Goal: Task Accomplishment & Management: Complete application form

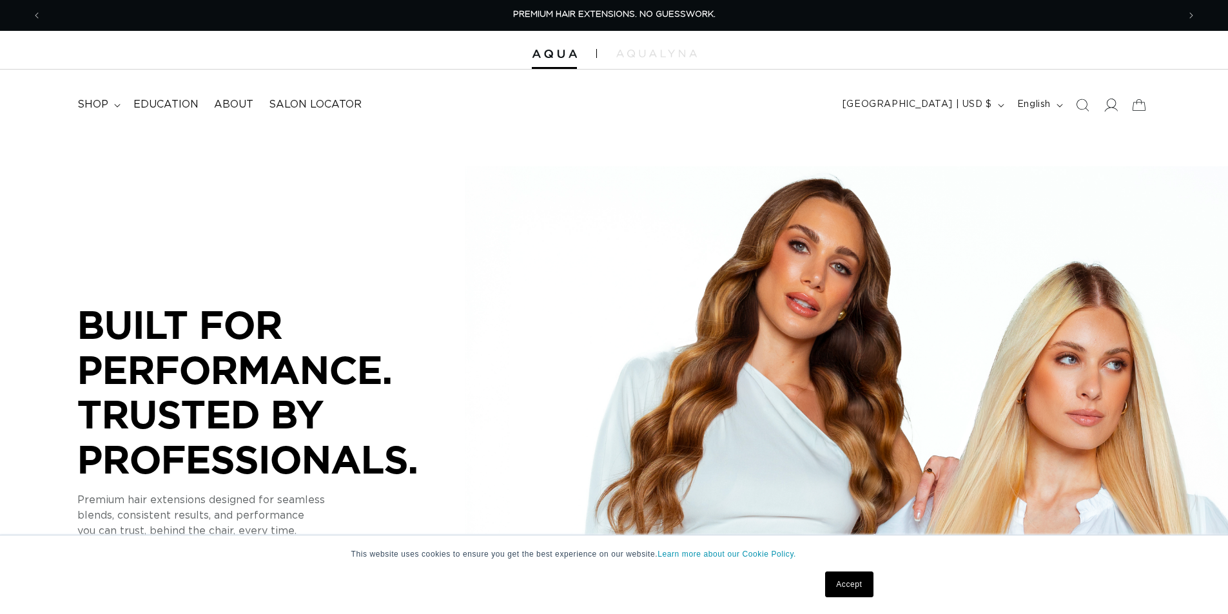
click at [1112, 108] on icon at bounding box center [1112, 105] width 14 height 13
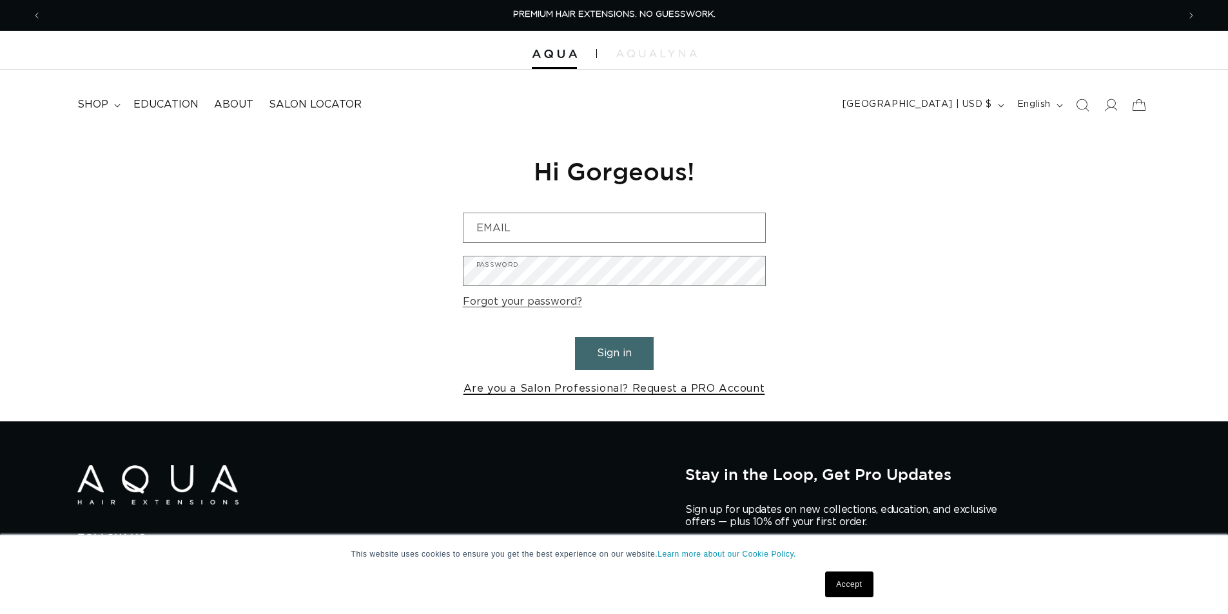
click at [578, 390] on link "Are you a Salon Professional? Request a PRO Account" at bounding box center [615, 389] width 302 height 19
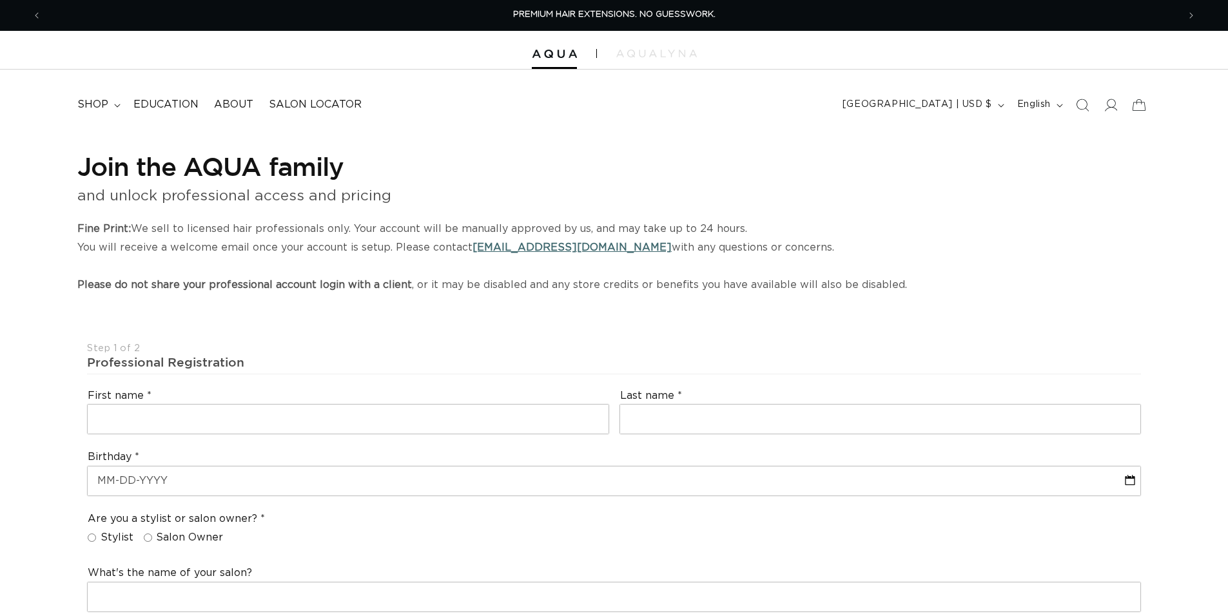
select select "US"
select select "[GEOGRAPHIC_DATA]"
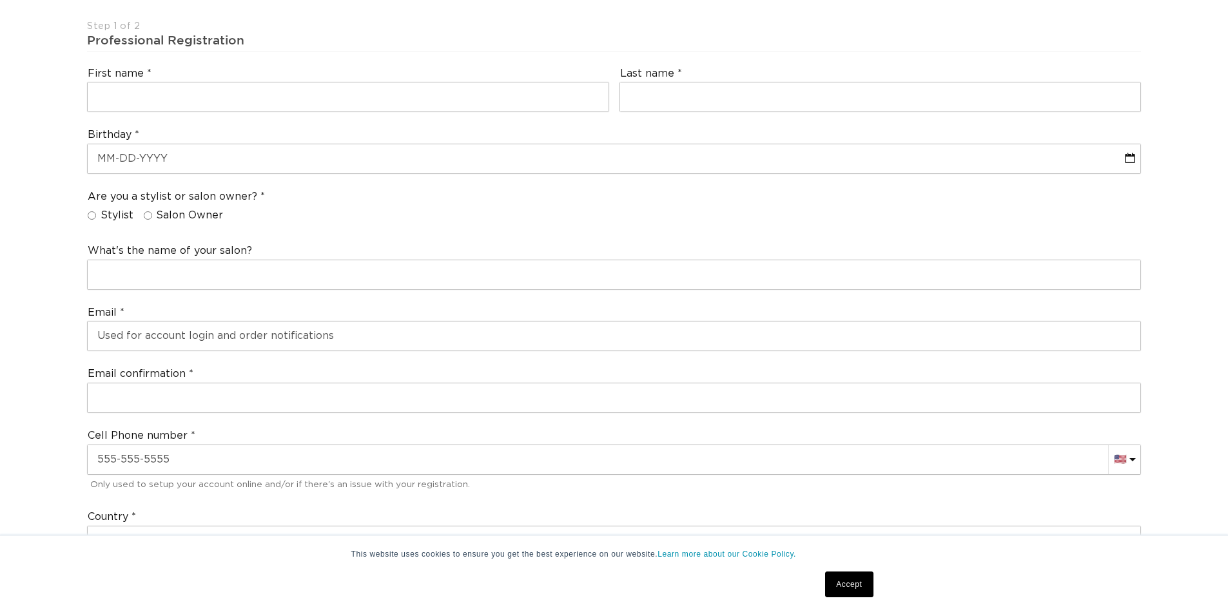
scroll to position [129, 0]
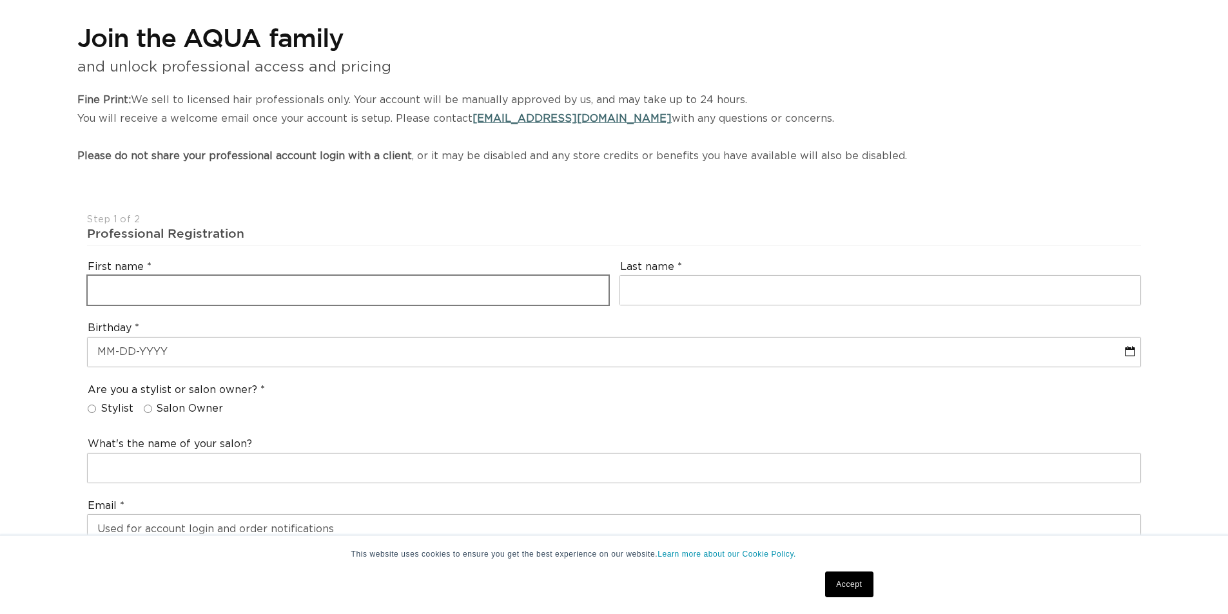
drag, startPoint x: 221, startPoint y: 308, endPoint x: 229, endPoint y: 304, distance: 8.7
click at [228, 305] on div "First name" at bounding box center [348, 283] width 533 height 57
drag, startPoint x: 229, startPoint y: 304, endPoint x: 237, endPoint y: 299, distance: 10.2
click at [231, 303] on input "text" at bounding box center [348, 290] width 521 height 29
click at [241, 301] on input "text" at bounding box center [348, 290] width 521 height 29
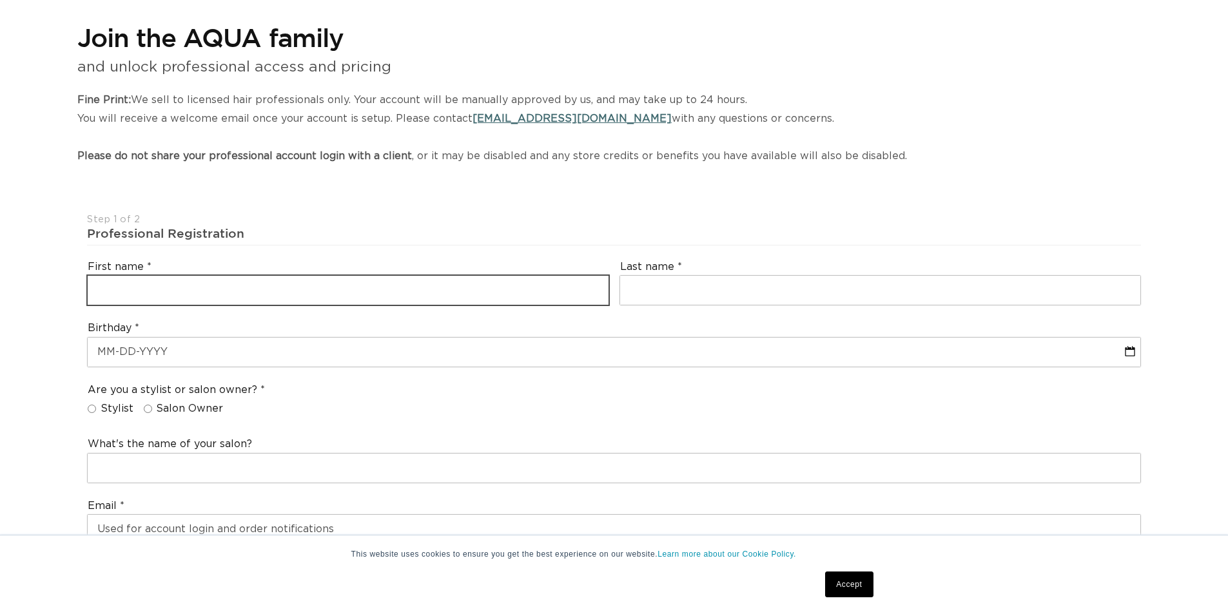
scroll to position [0, 1137]
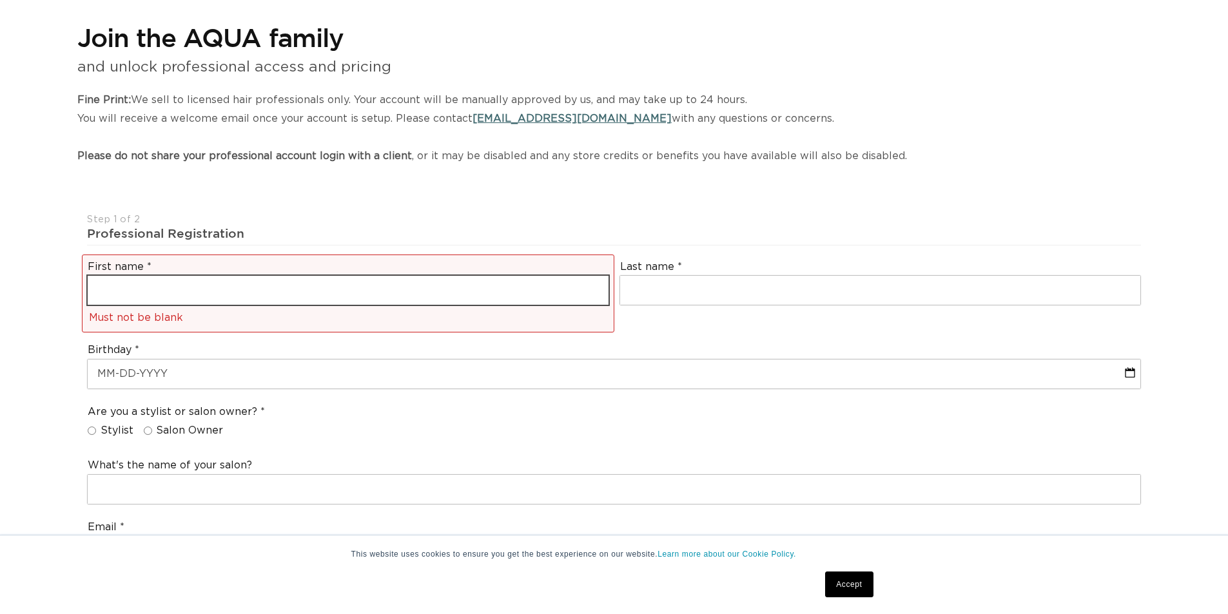
click at [248, 295] on input "text" at bounding box center [348, 290] width 521 height 29
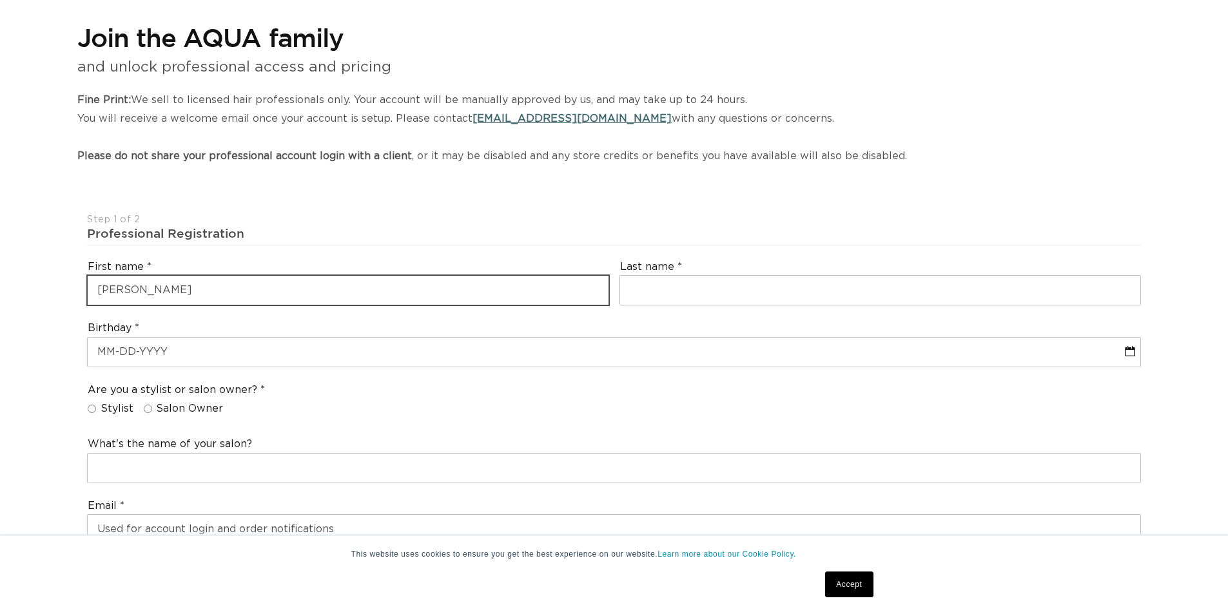
scroll to position [0, 2273]
type input "Katherine"
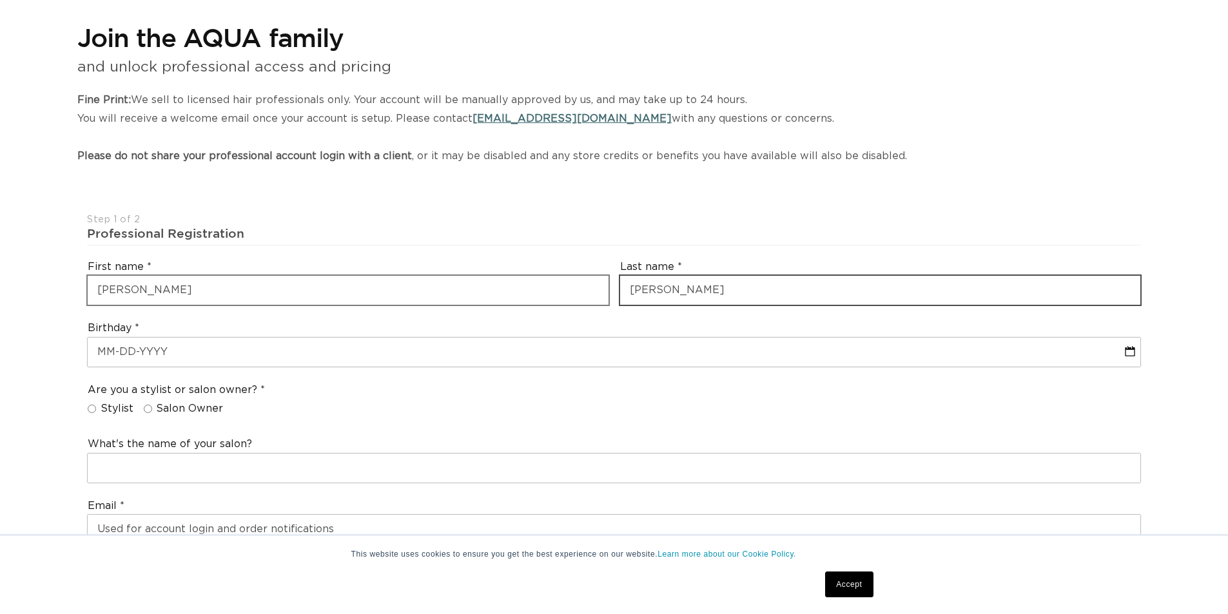
type input "Vogtlin"
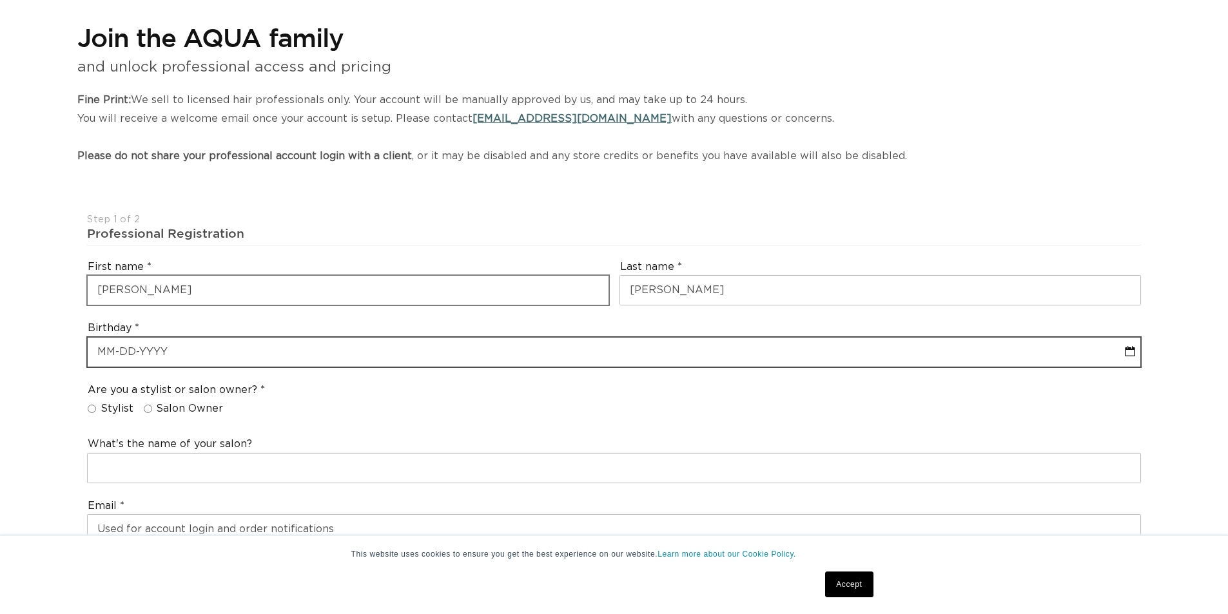
select select "8"
select select "2025"
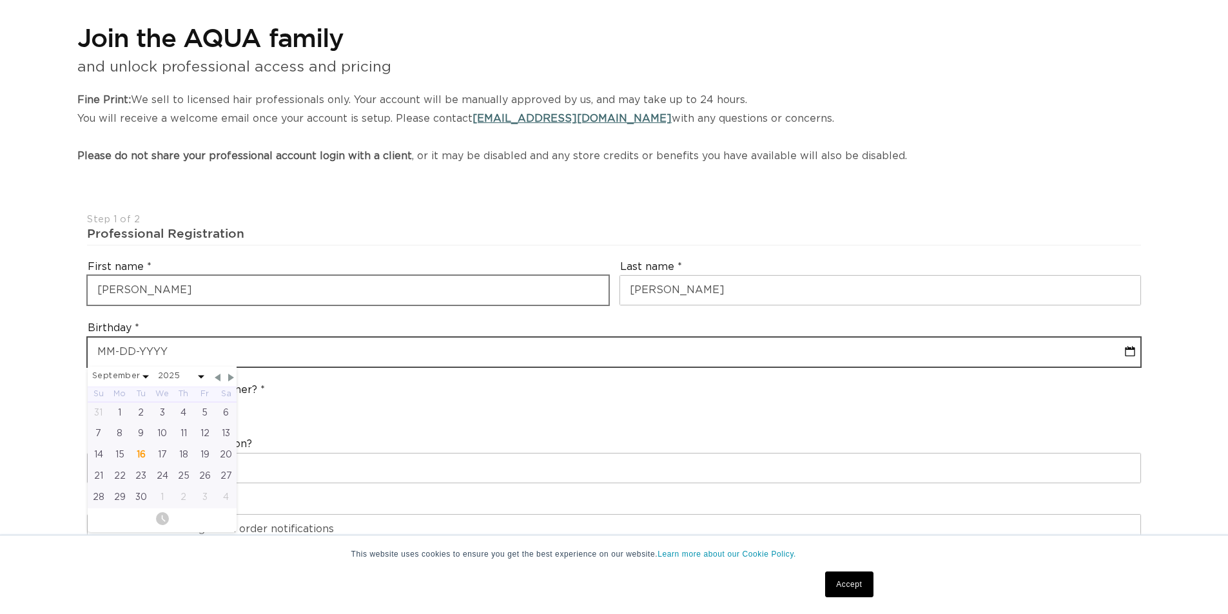
type input "5"
select select "8"
select select "2025"
type input "50-5"
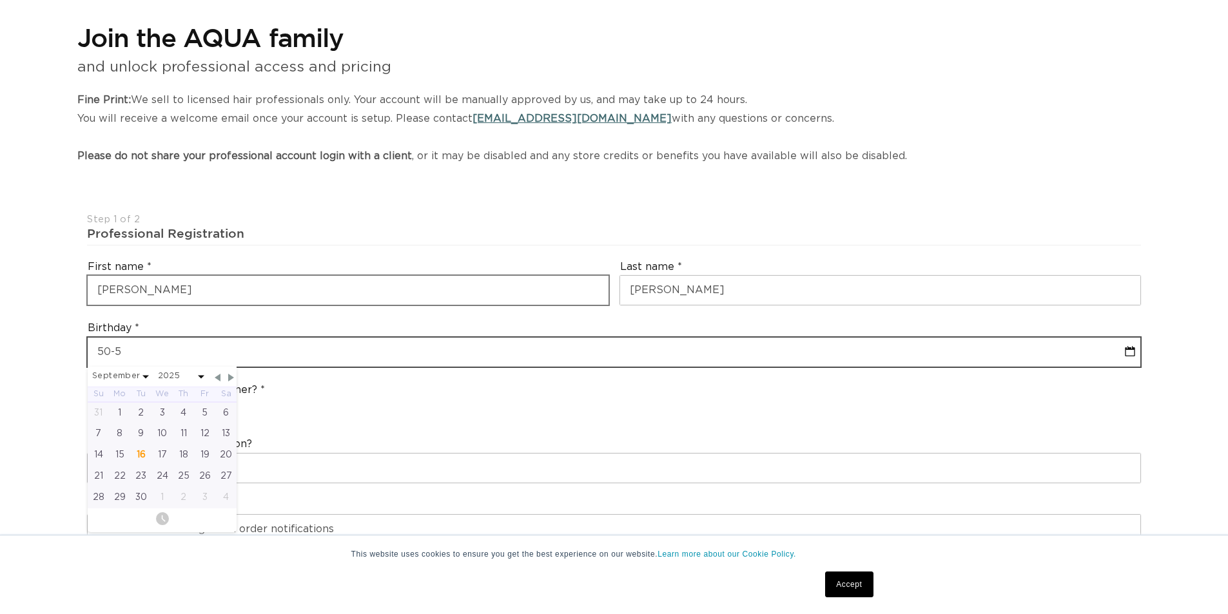
select select "8"
select select "2025"
type input "50-50"
select select "8"
select select "2025"
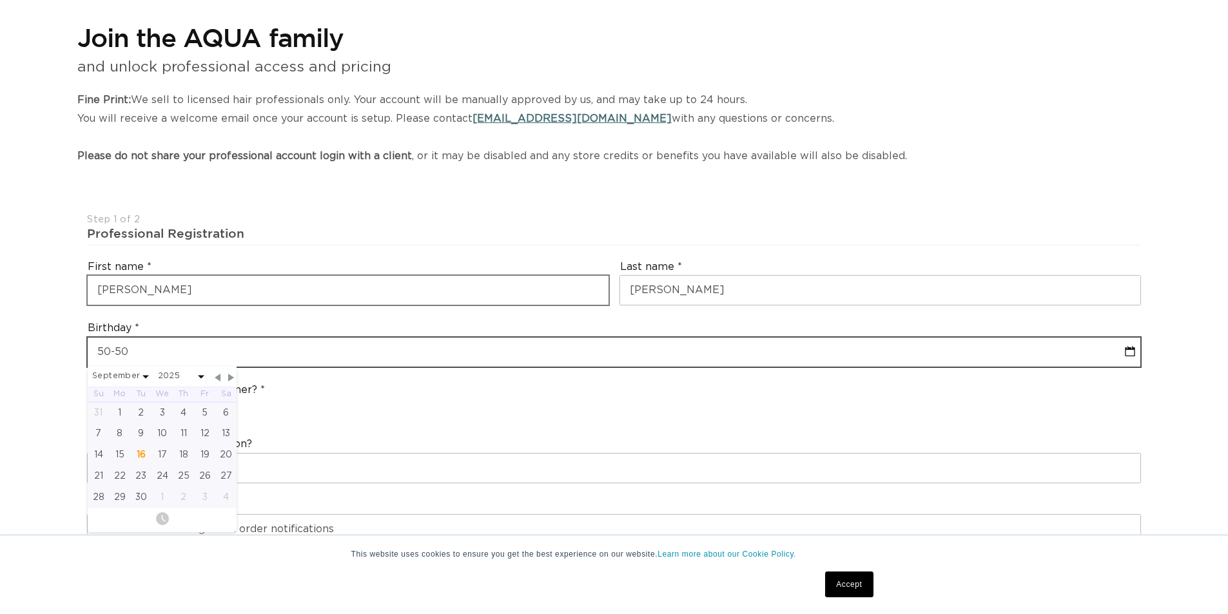
type input "50-50-2"
select select "8"
select select "2025"
type input "50-50-"
select select "8"
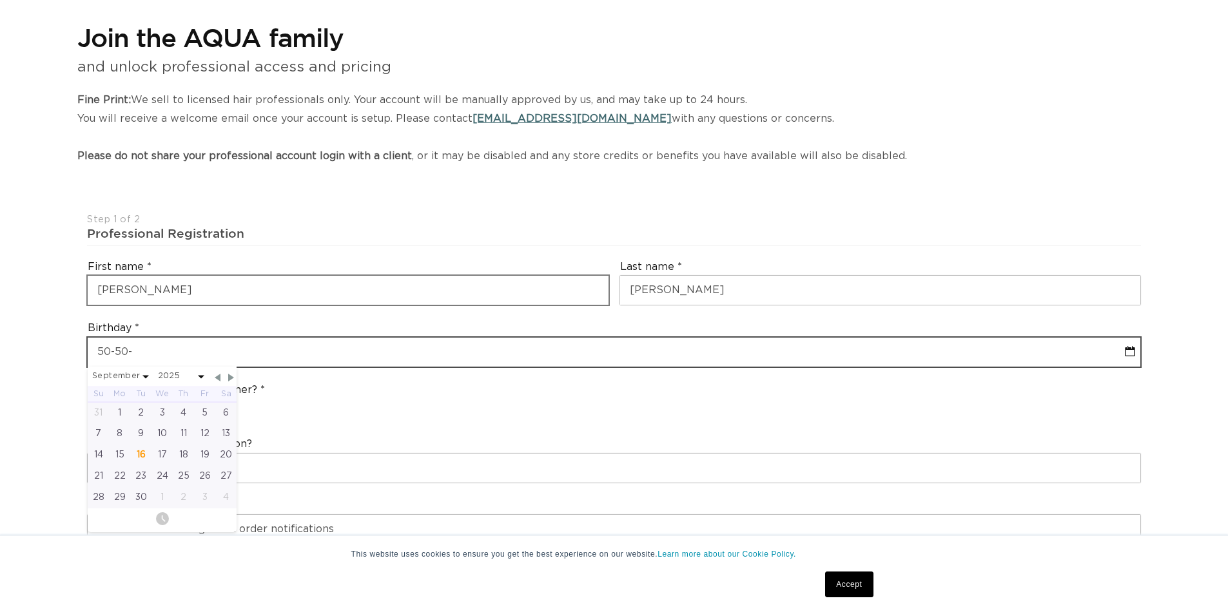
select select "2025"
type input "5"
select select "8"
select select "2025"
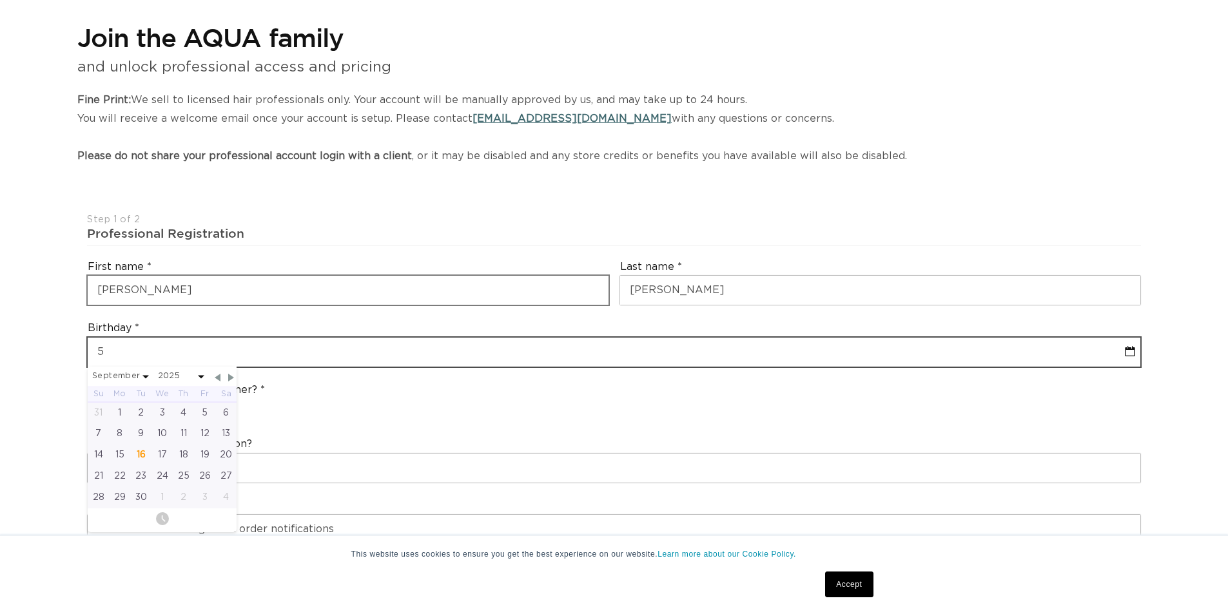
type input "50"
select select "8"
select select "2025"
type input "5"
select select "8"
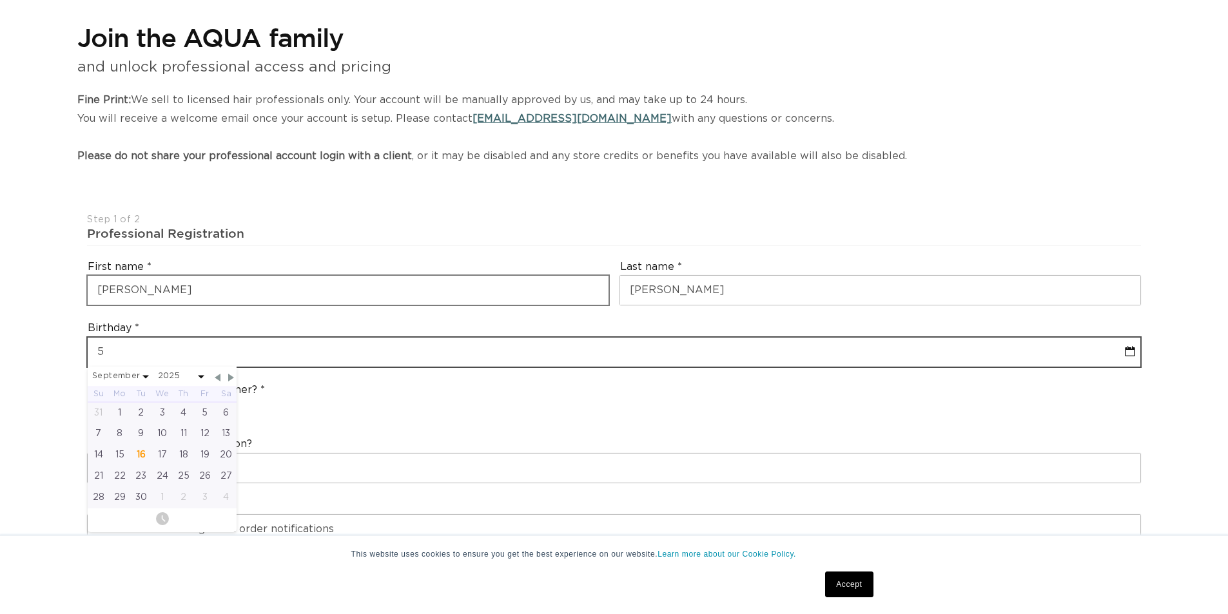
select select "2025"
type input "5"
select select "8"
select select "2025"
type input "5"
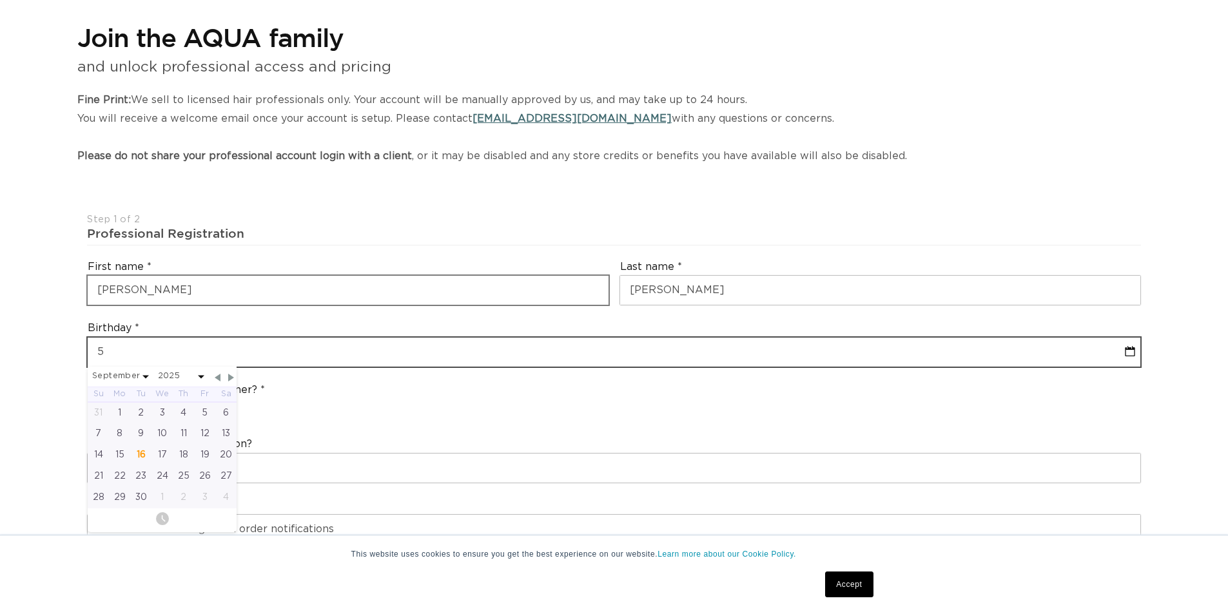
select select "8"
select select "2025"
type input "5"
select select "8"
select select "2025"
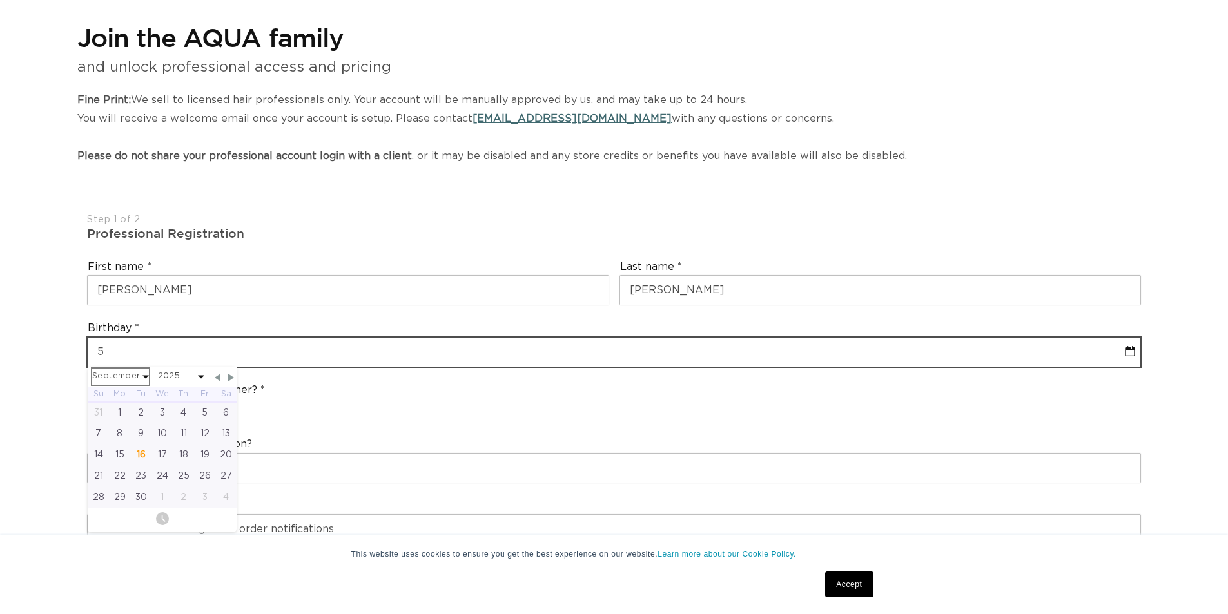
scroll to position [0, 2273]
click at [94, 353] on input "5" at bounding box center [614, 352] width 1053 height 29
drag, startPoint x: 101, startPoint y: 353, endPoint x: 107, endPoint y: 352, distance: 6.5
click at [110, 352] on input "5" at bounding box center [614, 352] width 1053 height 29
click at [103, 352] on input "5" at bounding box center [614, 352] width 1053 height 29
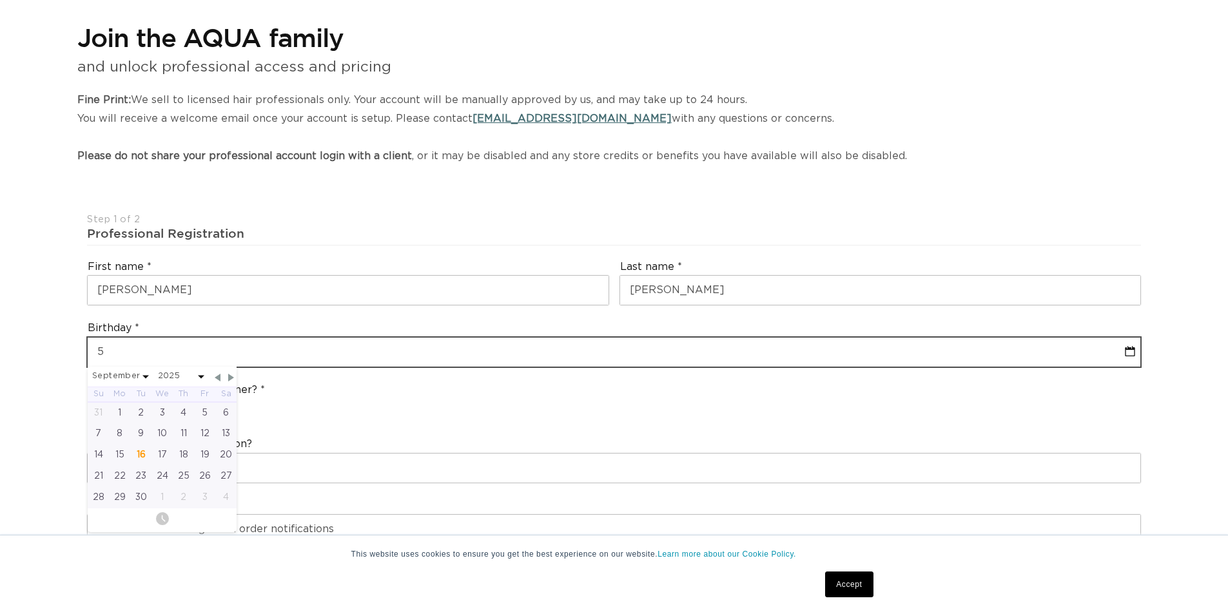
click at [97, 353] on input "5" at bounding box center [614, 352] width 1053 height 29
click at [98, 352] on input "5" at bounding box center [614, 352] width 1053 height 29
type input "05"
select select "8"
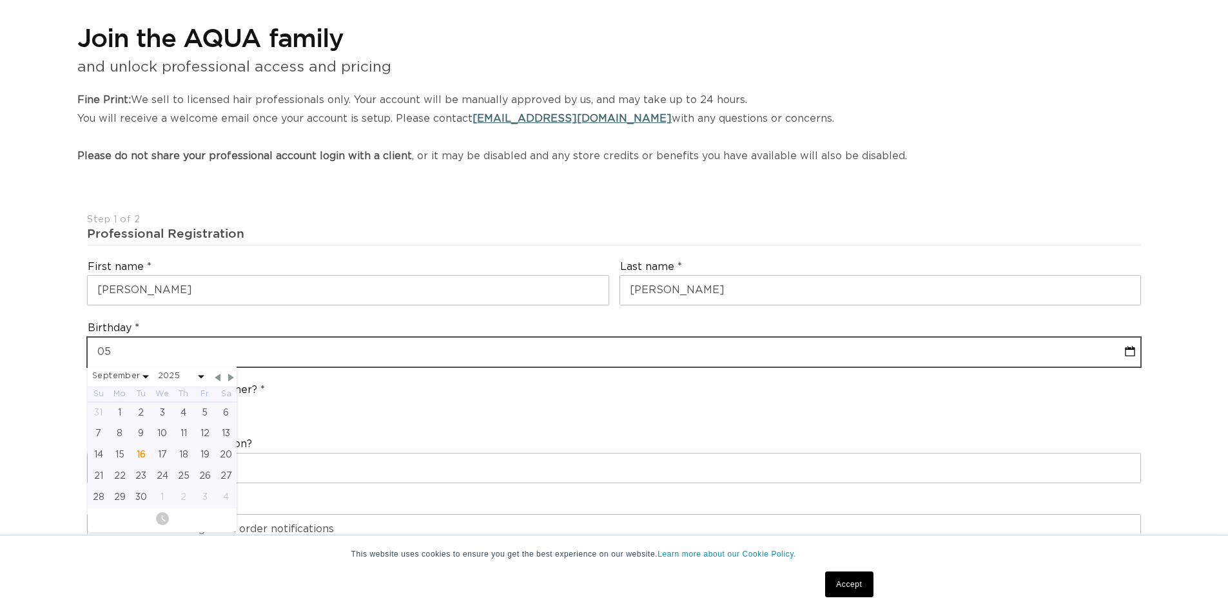
select select "2025"
click at [131, 354] on input "05" at bounding box center [614, 352] width 1053 height 29
type input "05-02"
select select "8"
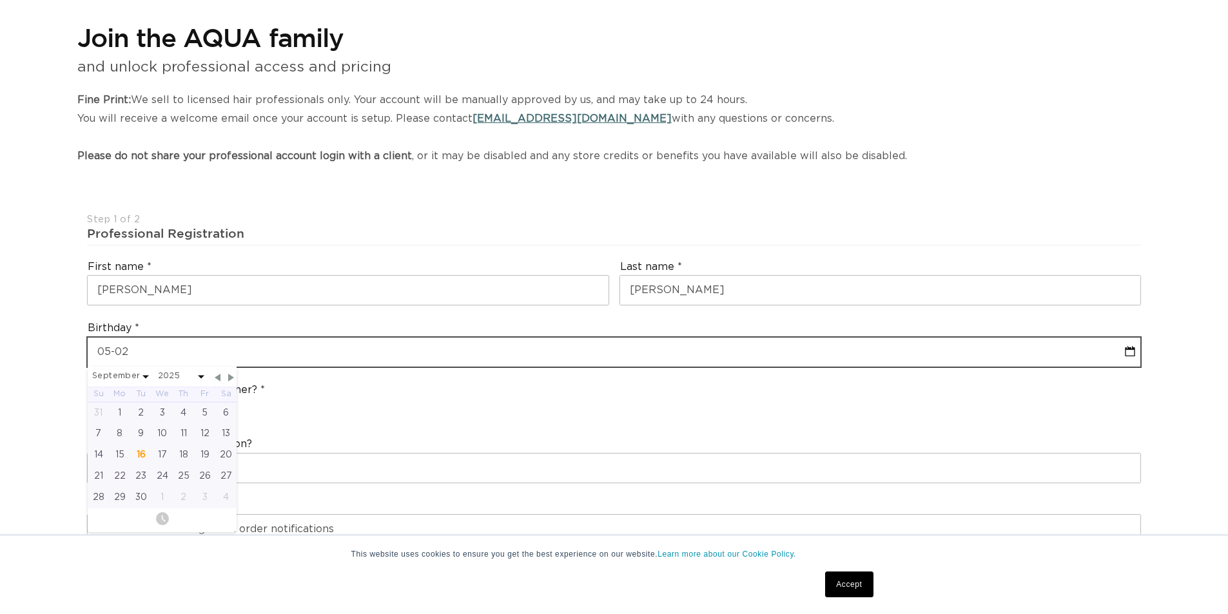
select select "2025"
type input "05-02-1"
select select "8"
select select "2025"
type input "05-02-1988"
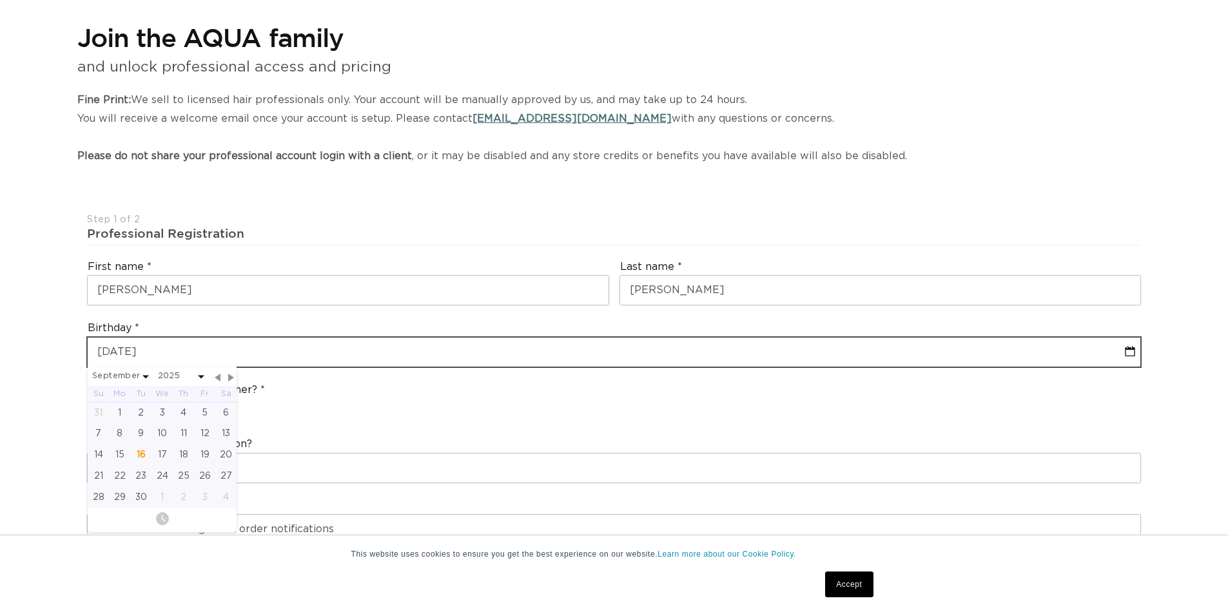
select select "4"
select select "1988"
type input "05-02-1988"
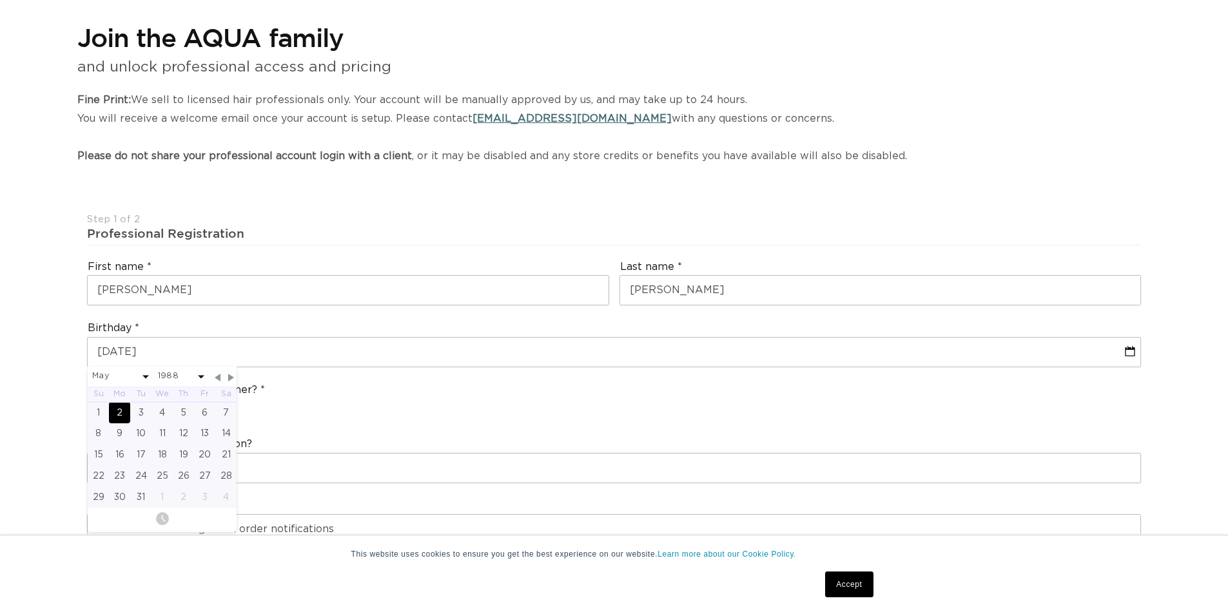
click at [116, 412] on div "2" at bounding box center [119, 412] width 21 height 21
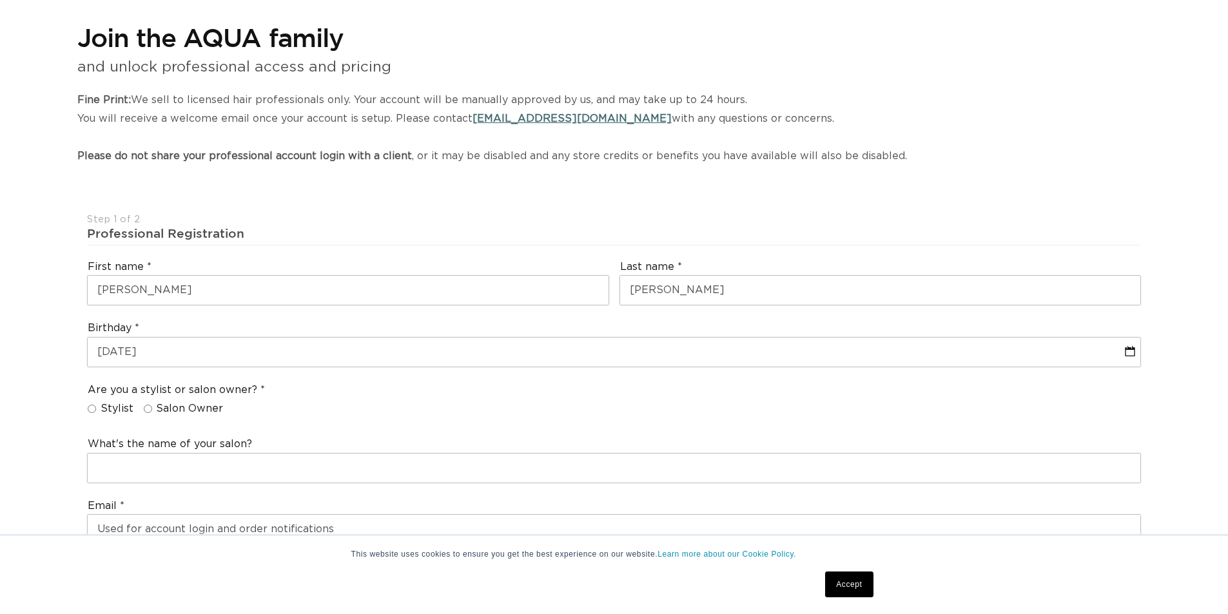
click at [115, 408] on span "Stylist" at bounding box center [117, 409] width 33 height 14
click at [96, 408] on input "Stylist" at bounding box center [92, 409] width 8 height 8
radio input "true"
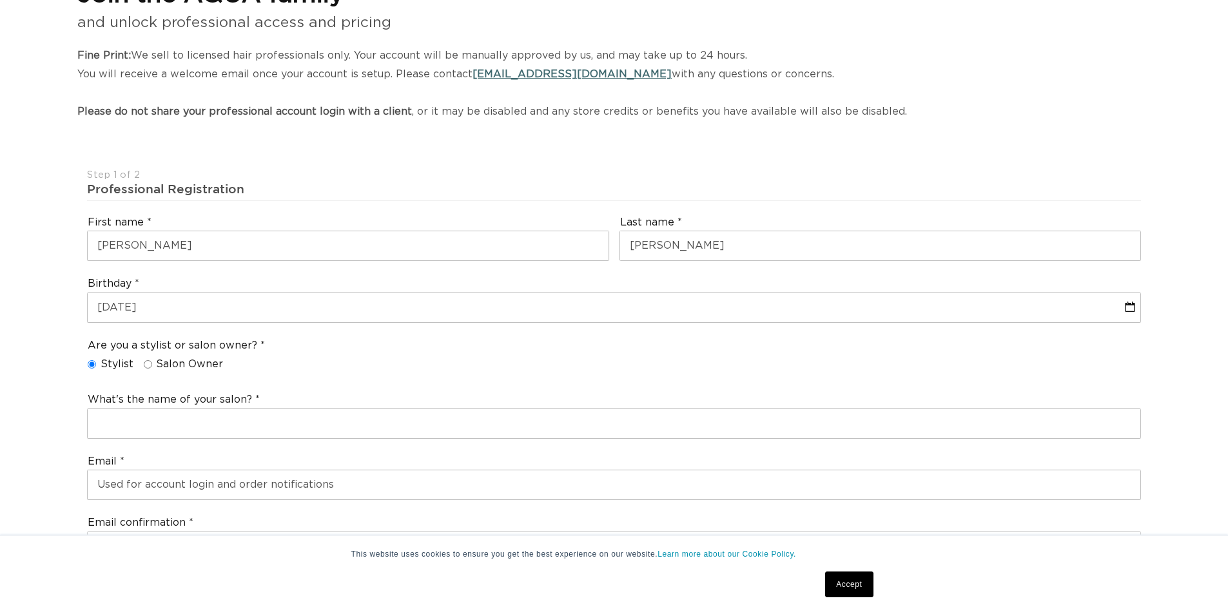
scroll to position [258, 0]
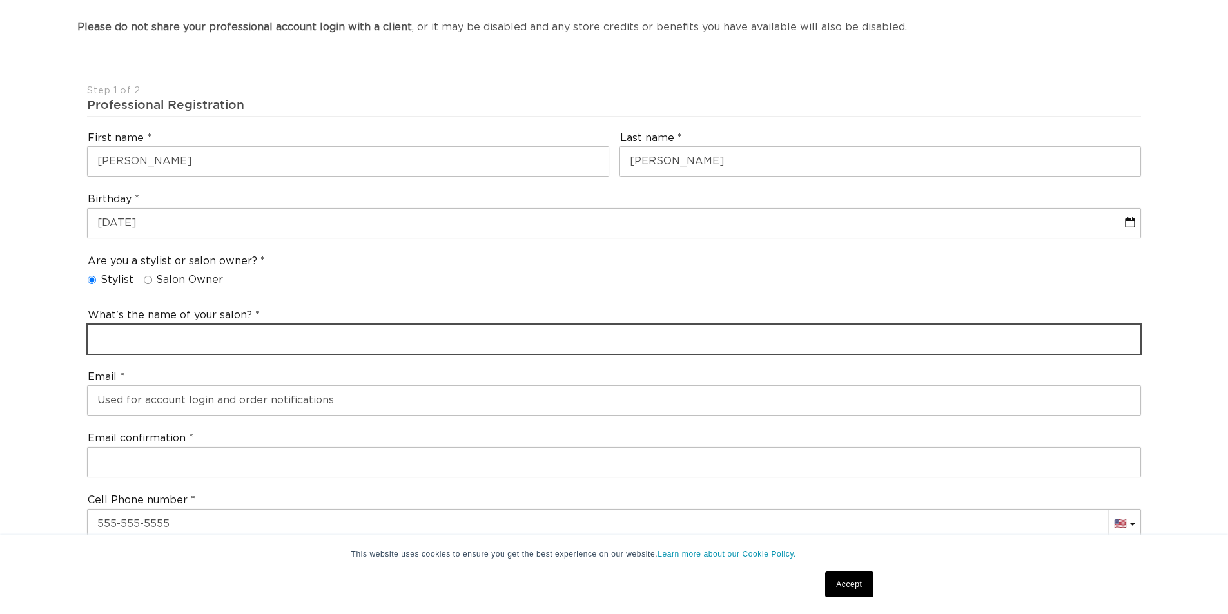
click at [210, 342] on input "text" at bounding box center [614, 339] width 1053 height 29
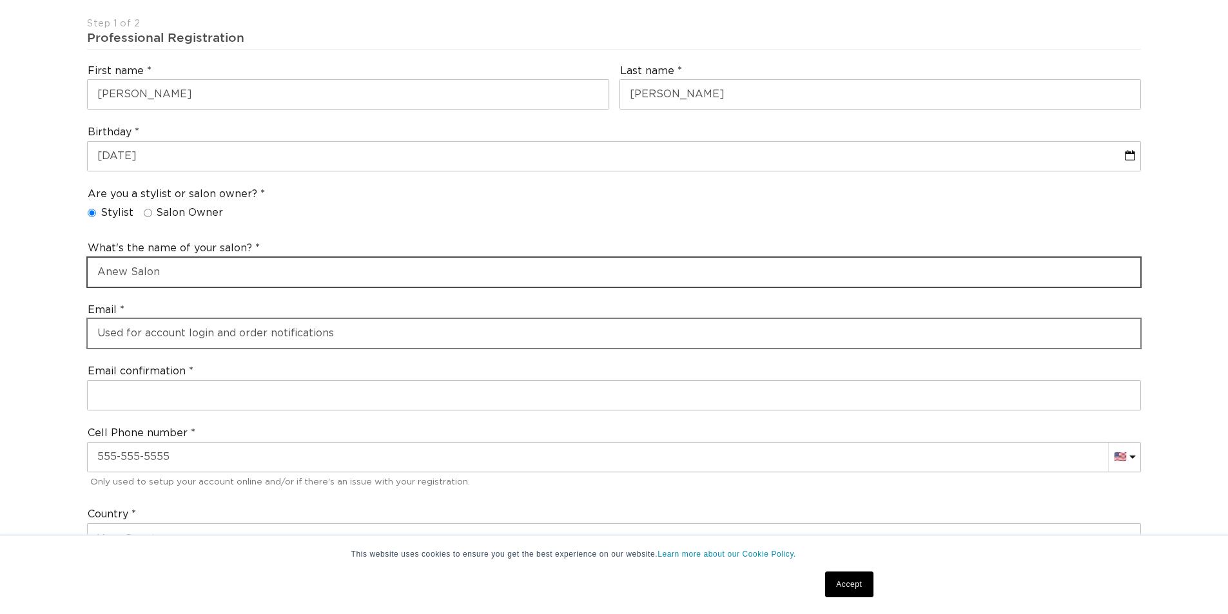
scroll to position [387, 0]
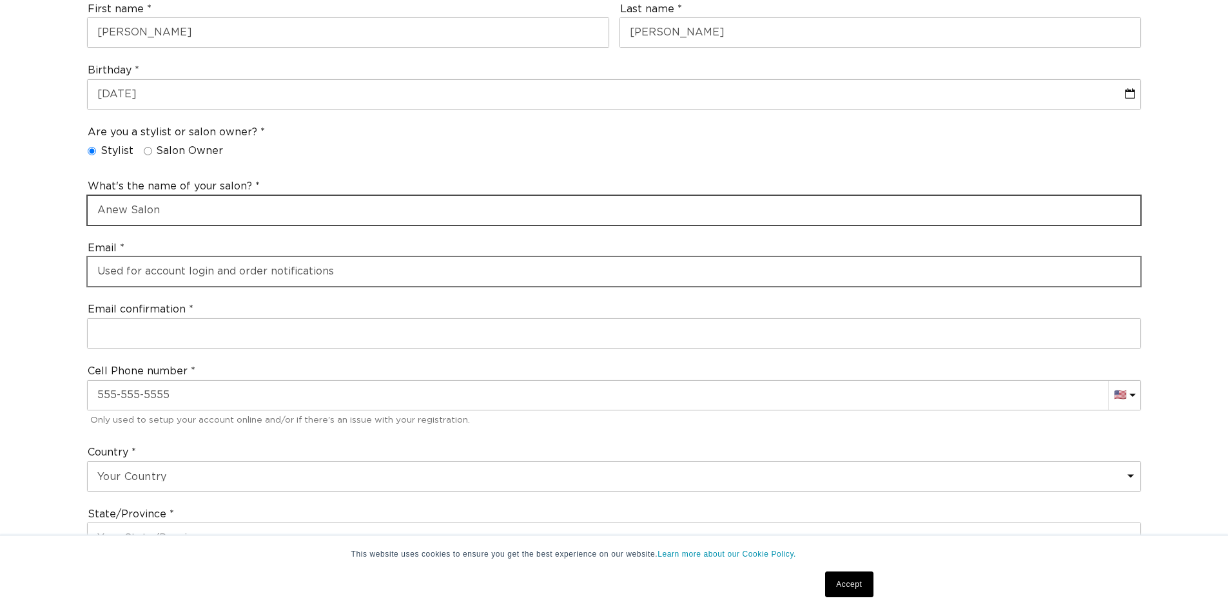
type input "Anew Salon"
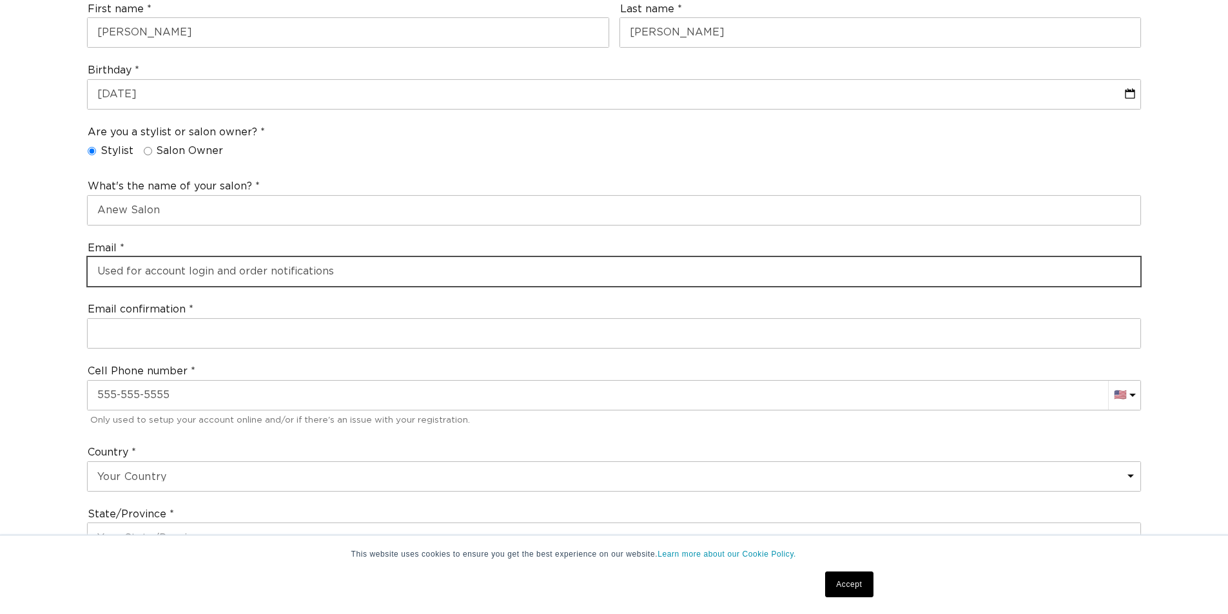
click at [363, 276] on input "email" at bounding box center [614, 271] width 1053 height 29
type input "kvogtlin@gmail.com"
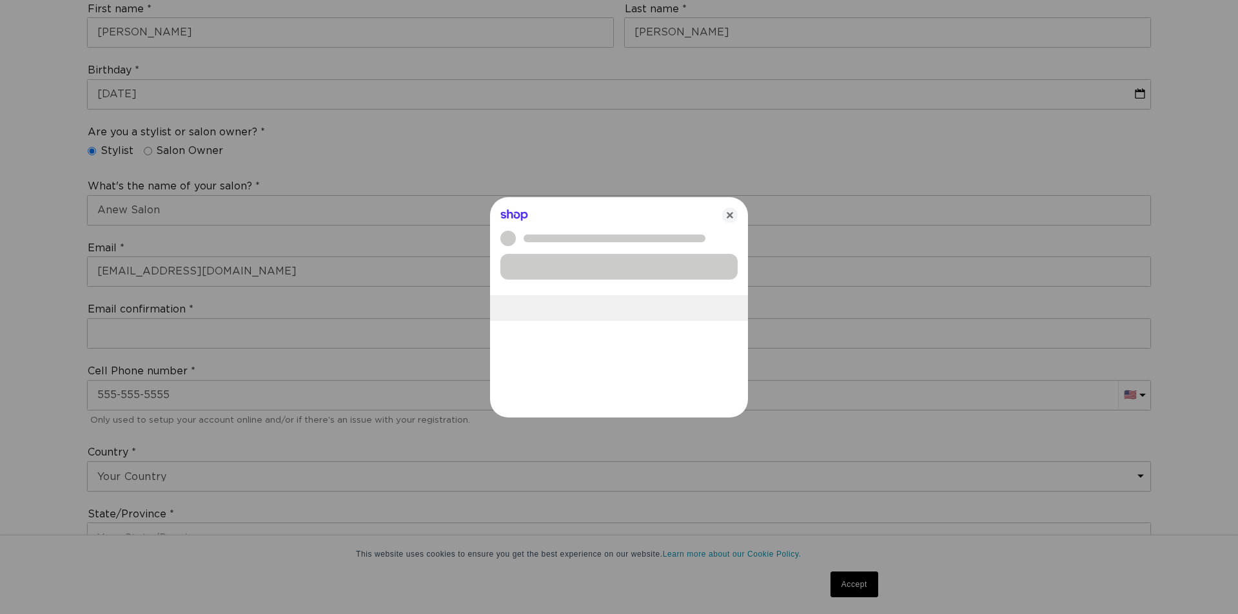
click at [161, 335] on div at bounding box center [619, 307] width 1238 height 614
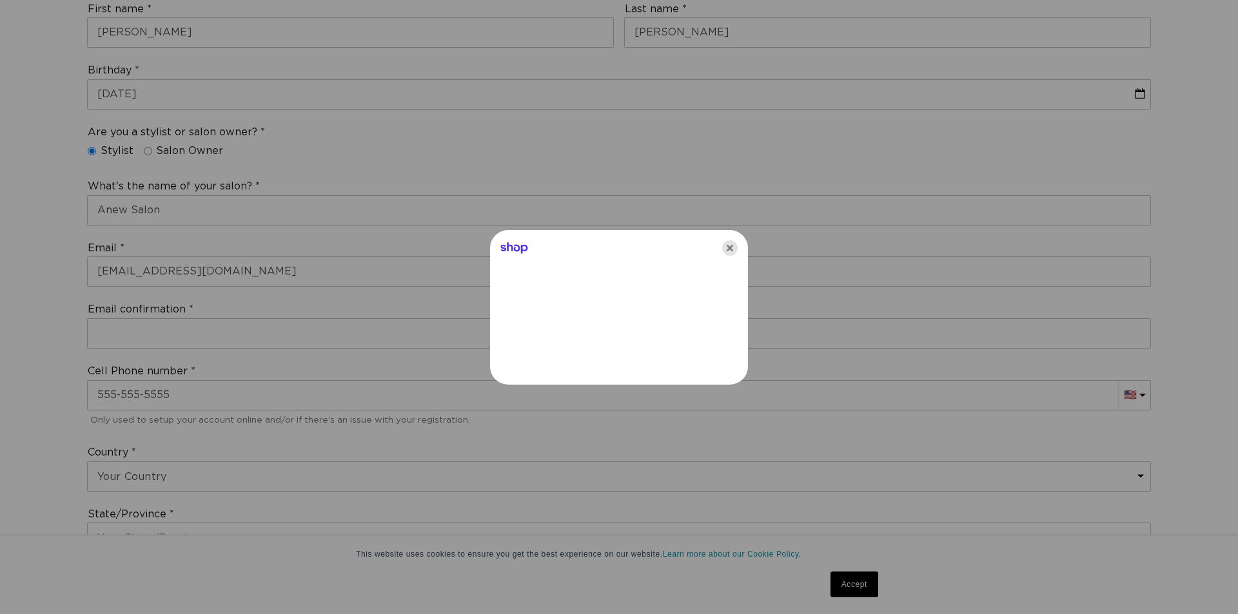
click at [727, 248] on icon "Close" at bounding box center [729, 247] width 15 height 15
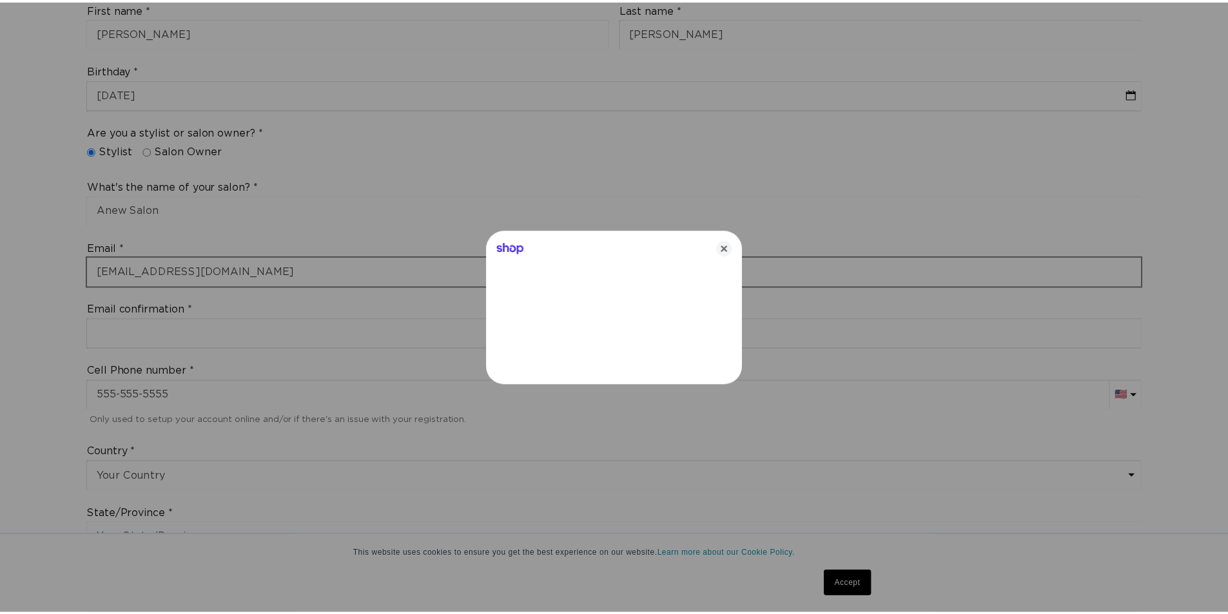
scroll to position [0, 2273]
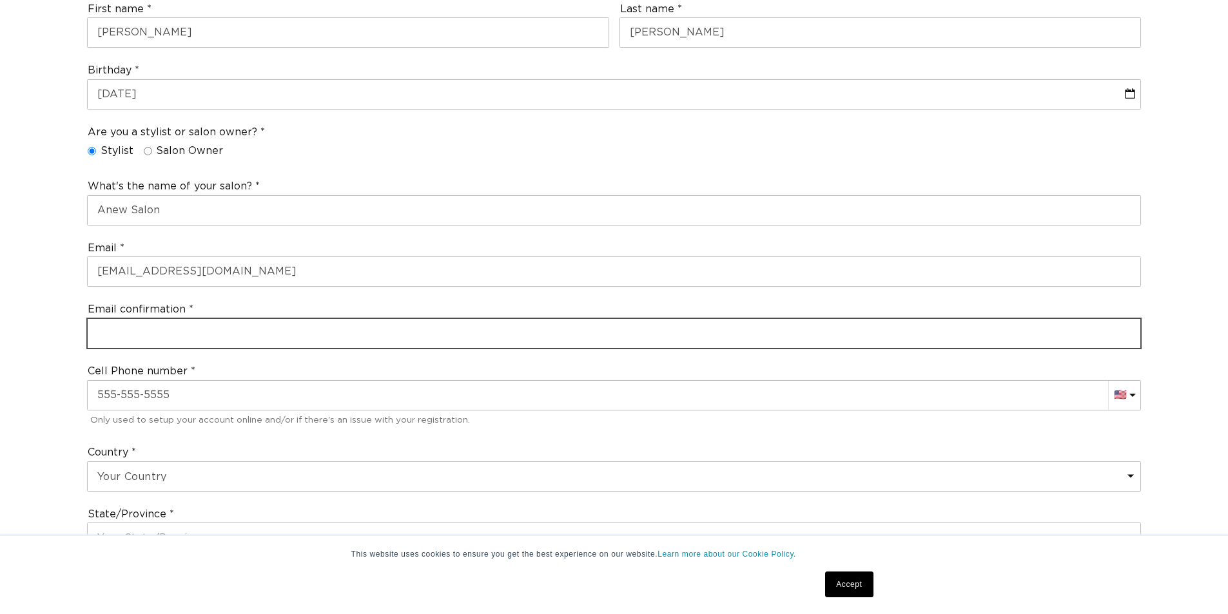
click at [233, 323] on input "email" at bounding box center [614, 333] width 1053 height 29
type input "kvogtlin@gmail.com"
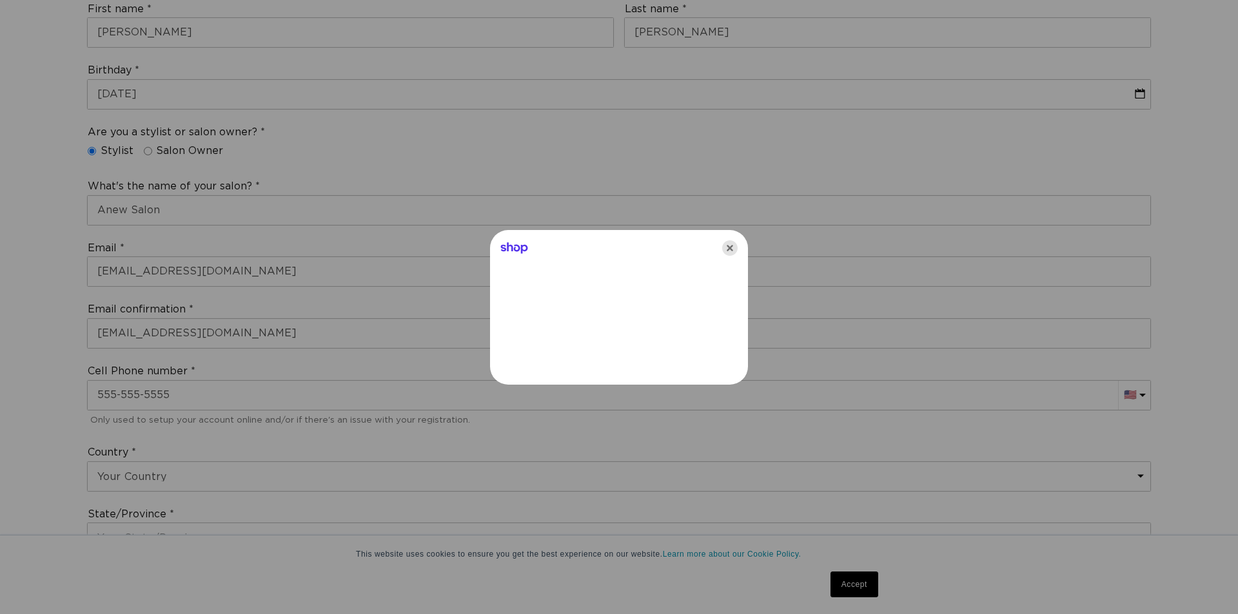
click at [733, 250] on icon "Close" at bounding box center [729, 247] width 15 height 15
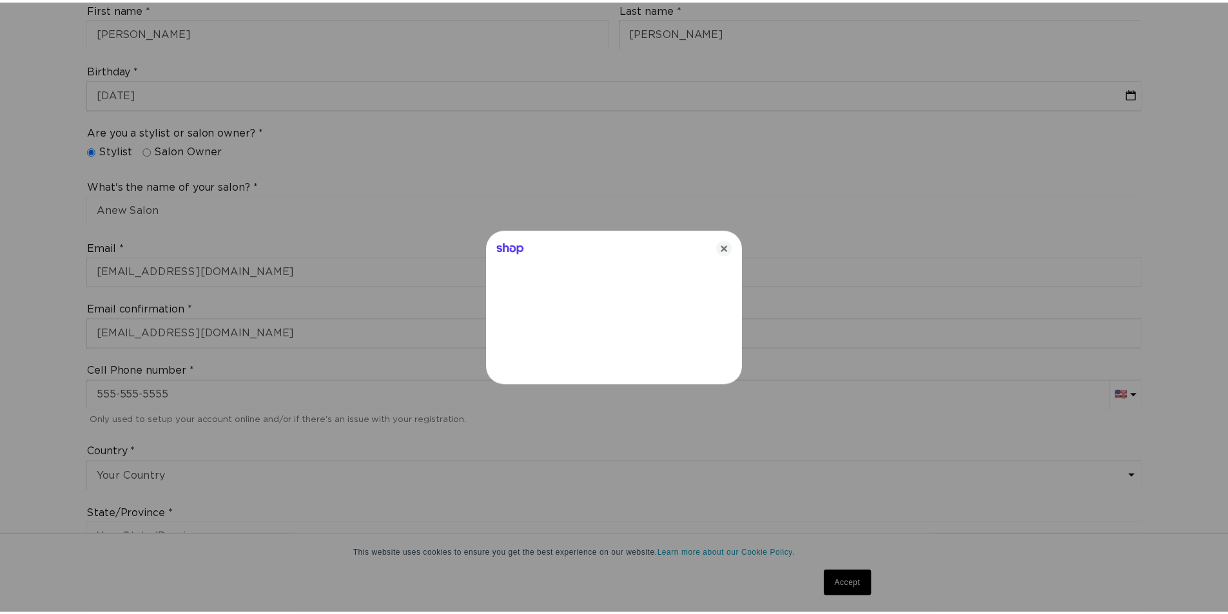
scroll to position [0, 1137]
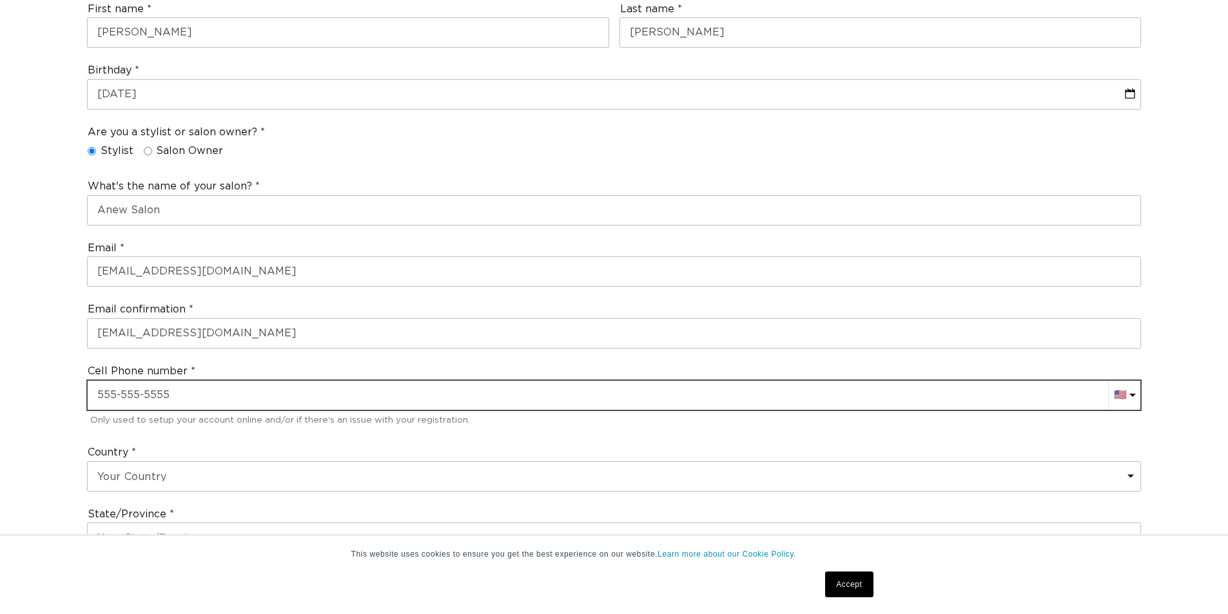
click at [166, 386] on input "text" at bounding box center [614, 395] width 1053 height 29
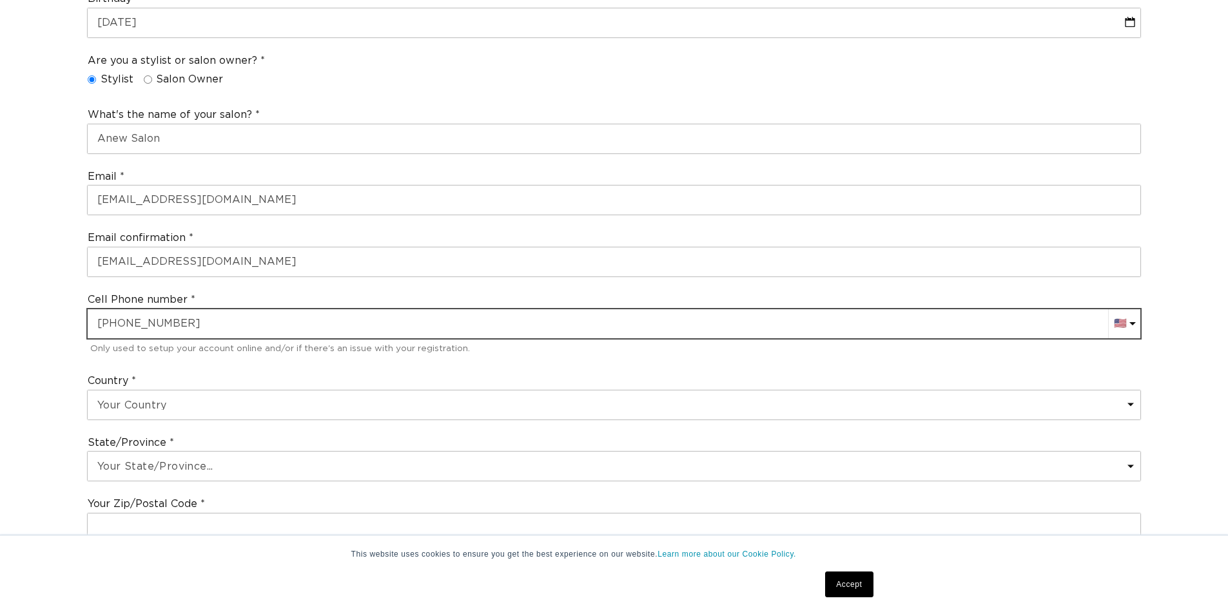
scroll to position [645, 0]
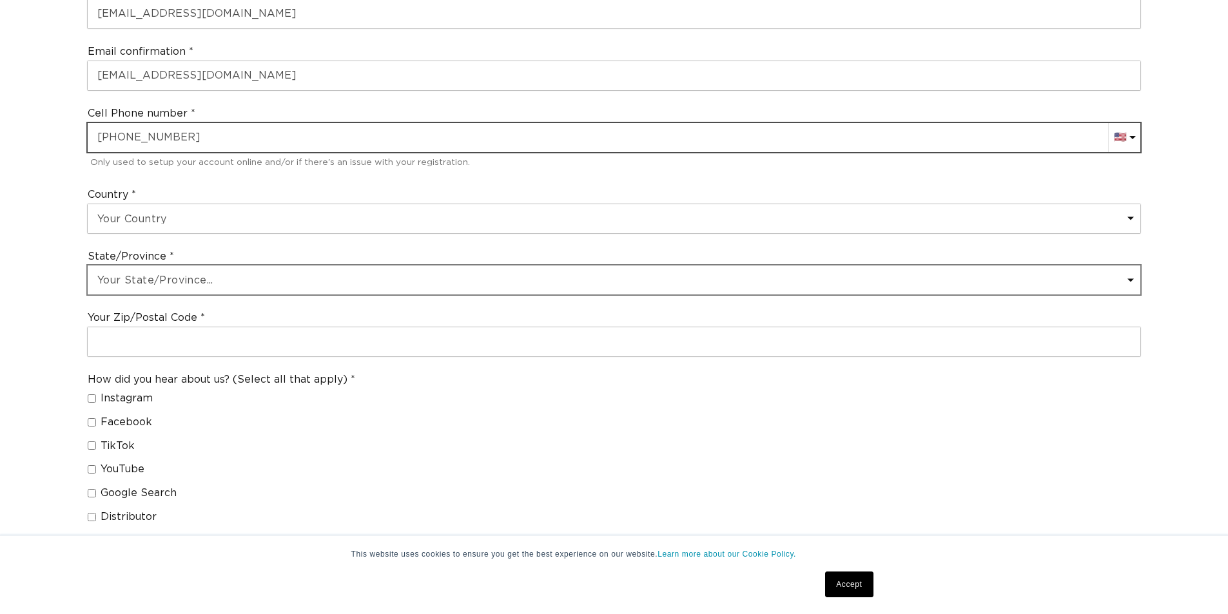
type input "+1 612 353 7434"
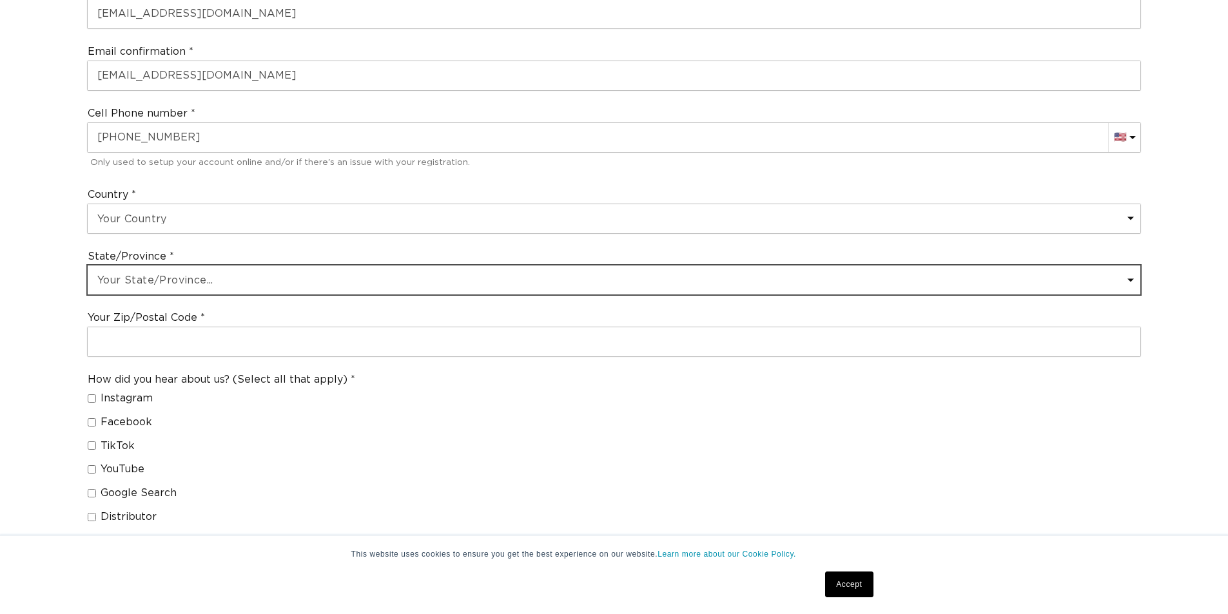
click at [189, 288] on select "Your State/Province... Alabama Alaska American Samoa Arizona Arkansas Californi…" at bounding box center [614, 280] width 1053 height 29
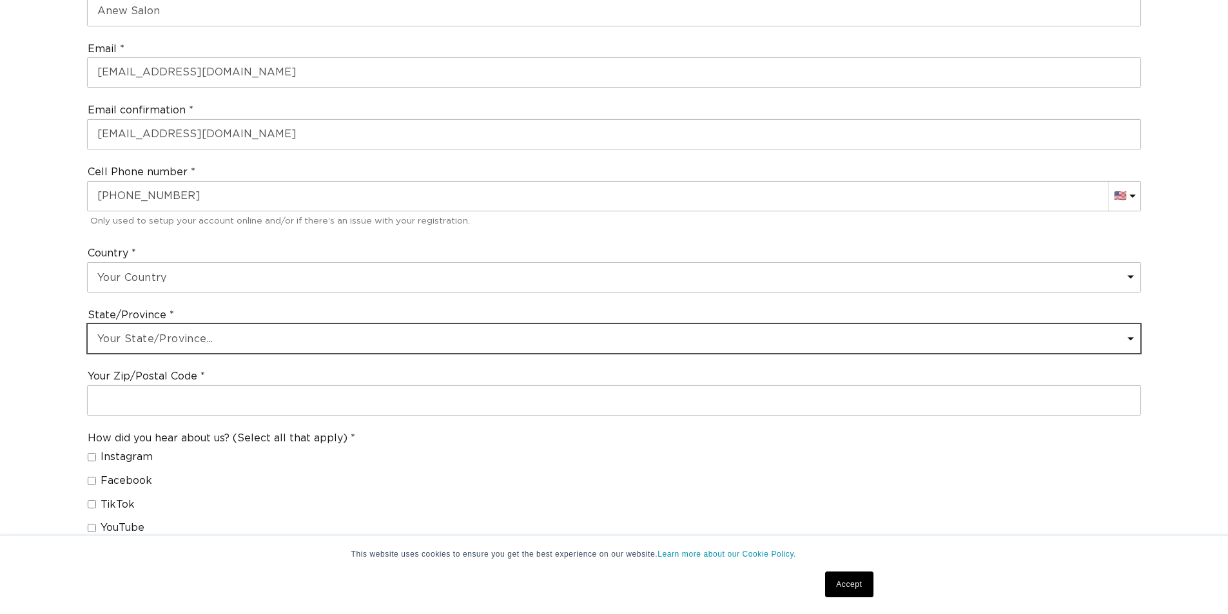
scroll to position [580, 0]
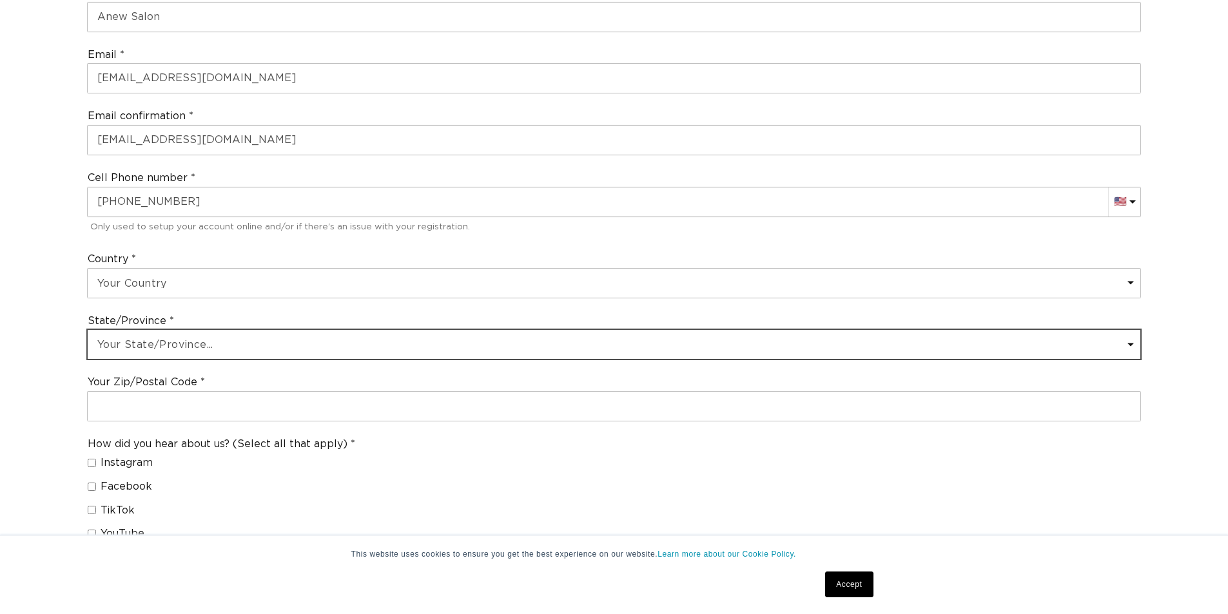
click at [136, 337] on select "Your State/Province... Alabama Alaska American Samoa Arizona Arkansas Californi…" at bounding box center [614, 344] width 1053 height 29
select select "Minnesota"
click at [88, 330] on select "Your State/Province... Alabama Alaska American Samoa Arizona Arkansas Californi…" at bounding box center [614, 344] width 1053 height 29
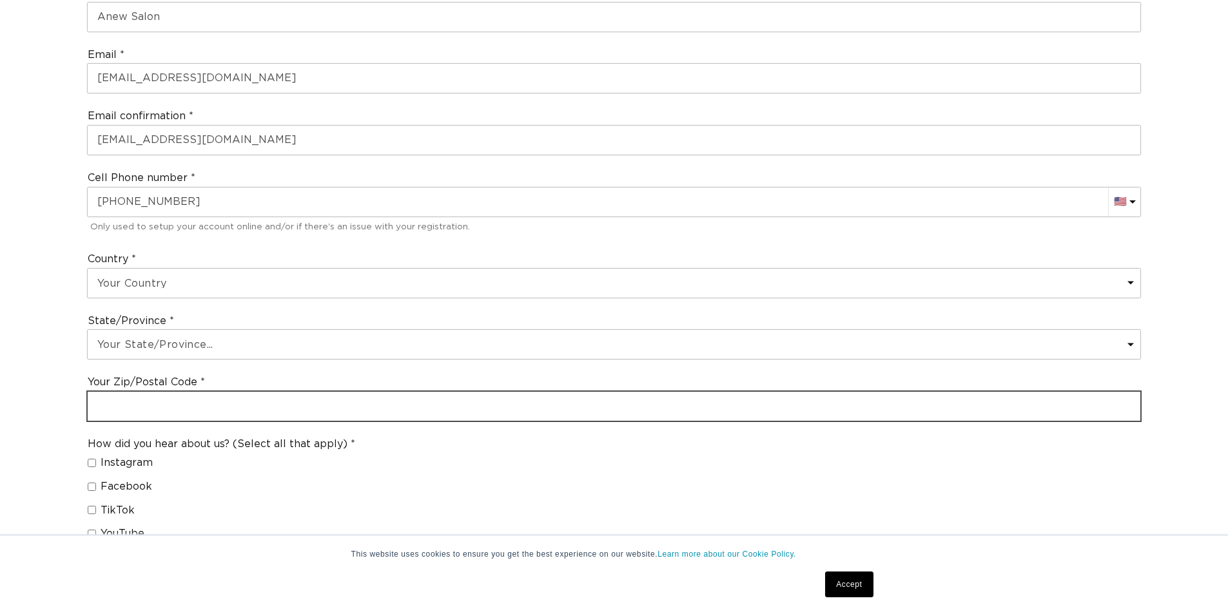
click at [153, 419] on input "text" at bounding box center [614, 406] width 1053 height 29
type input "55070"
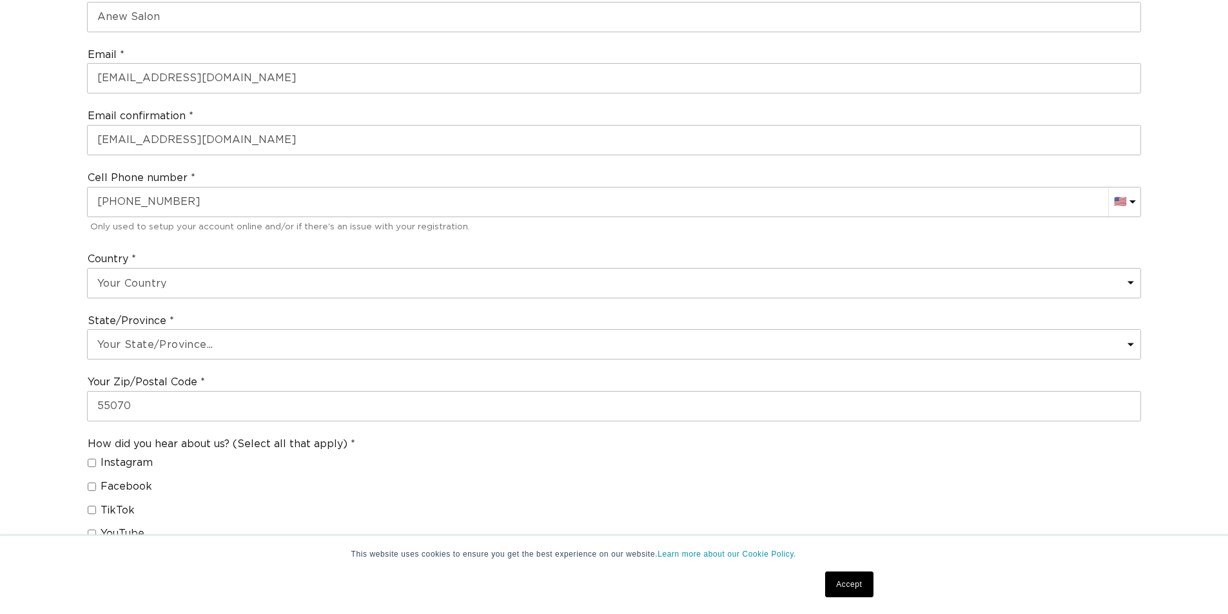
click at [43, 455] on div "Join the AQUA family and unlock professional access and pricing Fine Print: We …" at bounding box center [614, 281] width 1228 height 1458
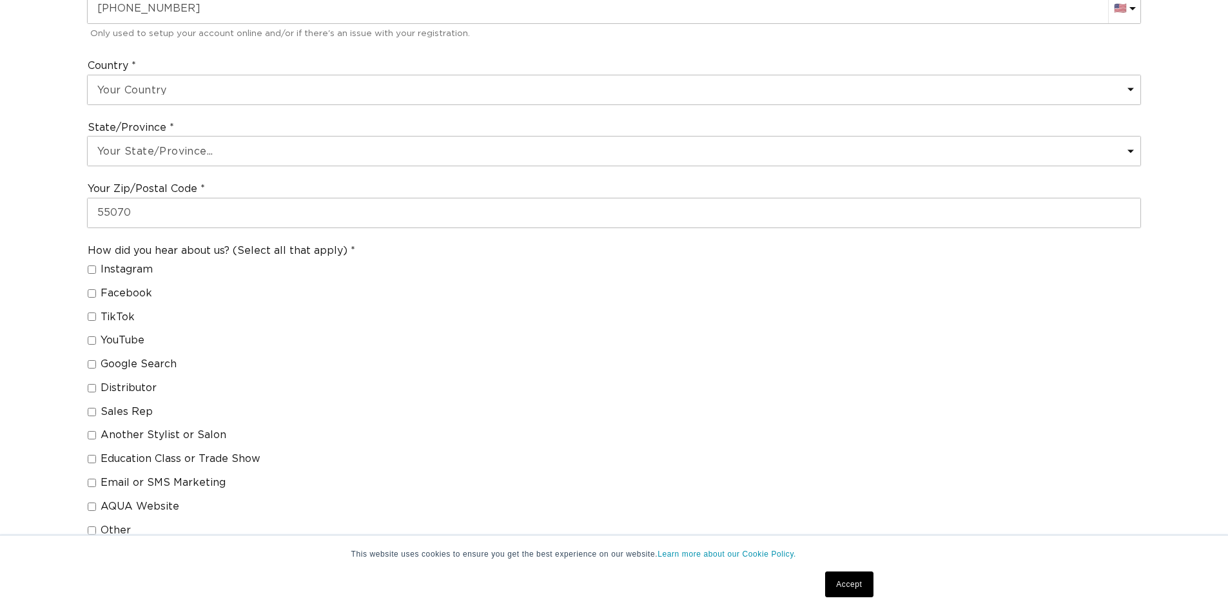
click at [150, 436] on span "Another Stylist or Salon" at bounding box center [164, 436] width 126 height 14
click at [96, 436] on input "Another Stylist or Salon" at bounding box center [92, 435] width 8 height 8
checkbox input "true"
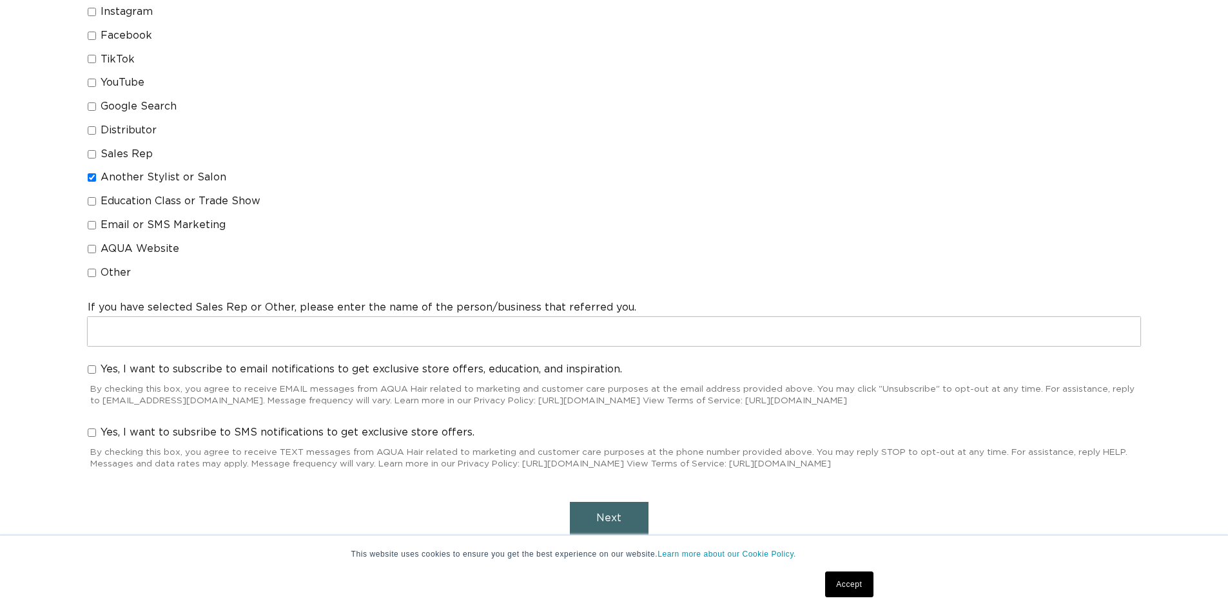
scroll to position [0, 1137]
click at [92, 371] on input "Yes, I want to subscribe to email notifications to get exclusive store offers, …" at bounding box center [92, 370] width 8 height 8
checkbox input "true"
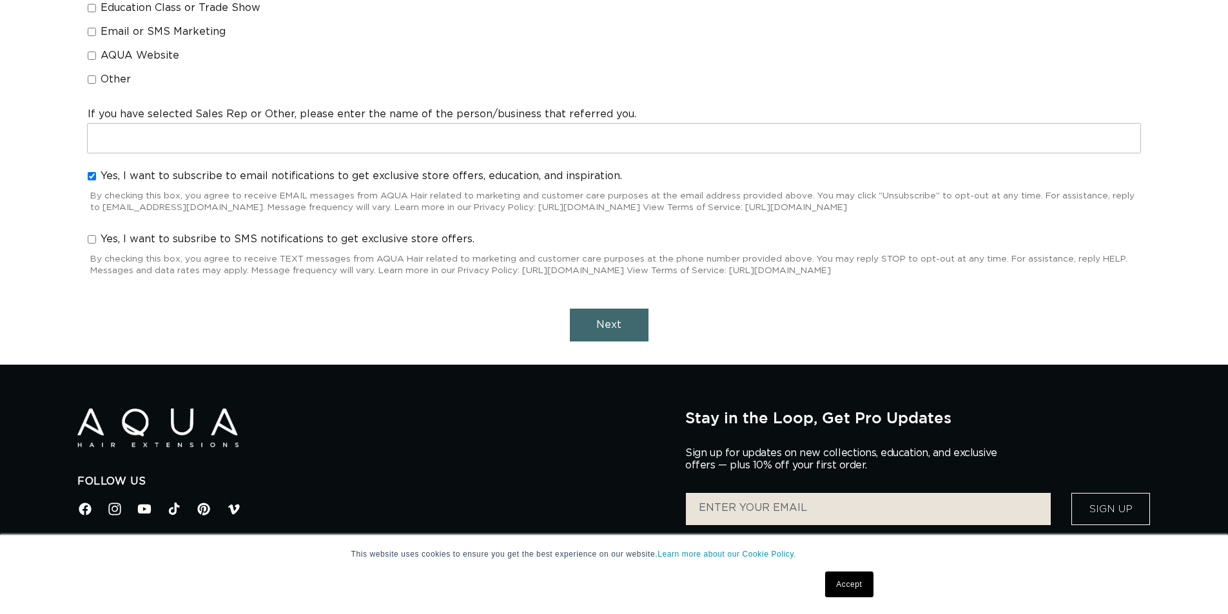
scroll to position [0, 2273]
click at [616, 333] on button "Next" at bounding box center [609, 325] width 79 height 33
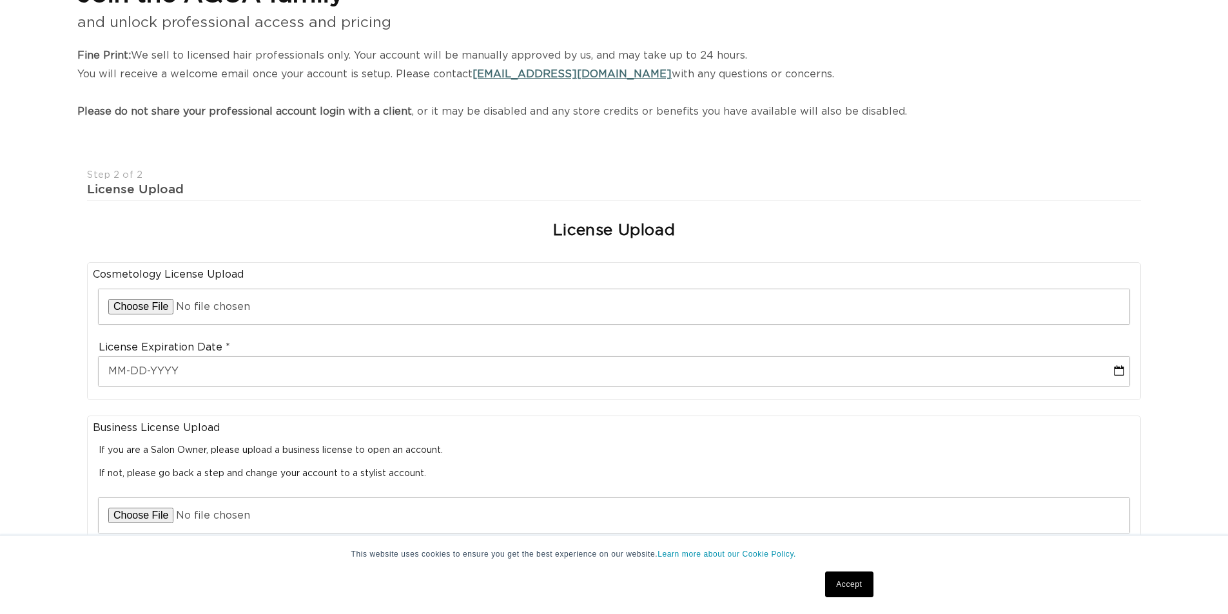
scroll to position [0, 1137]
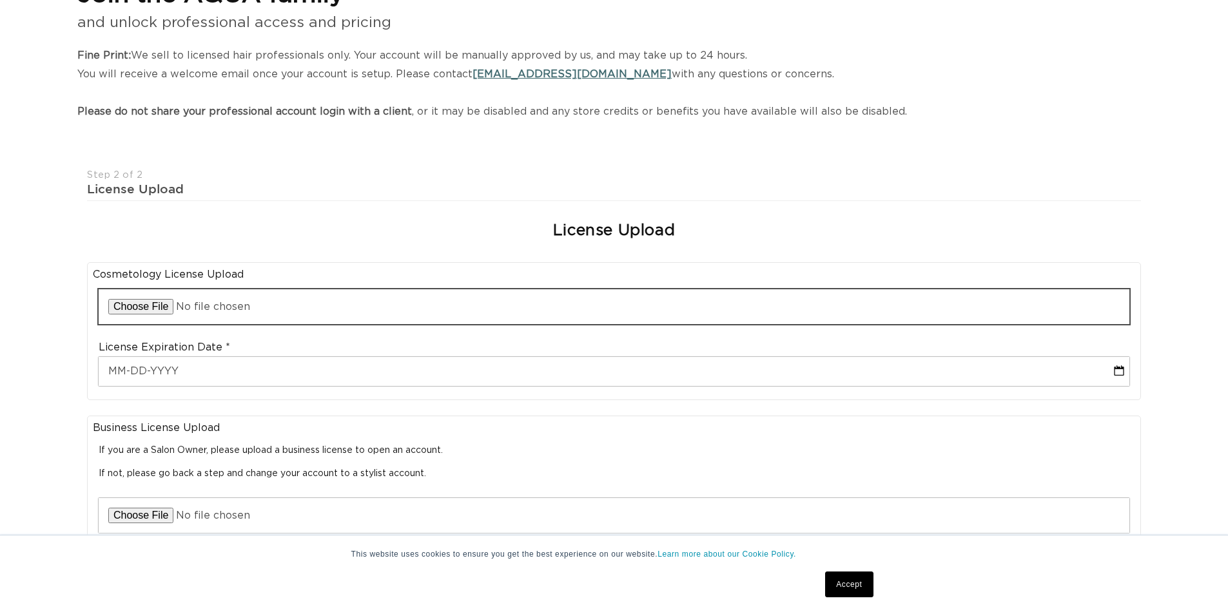
type input "C:\fakepath\Cosmo License.jpg"
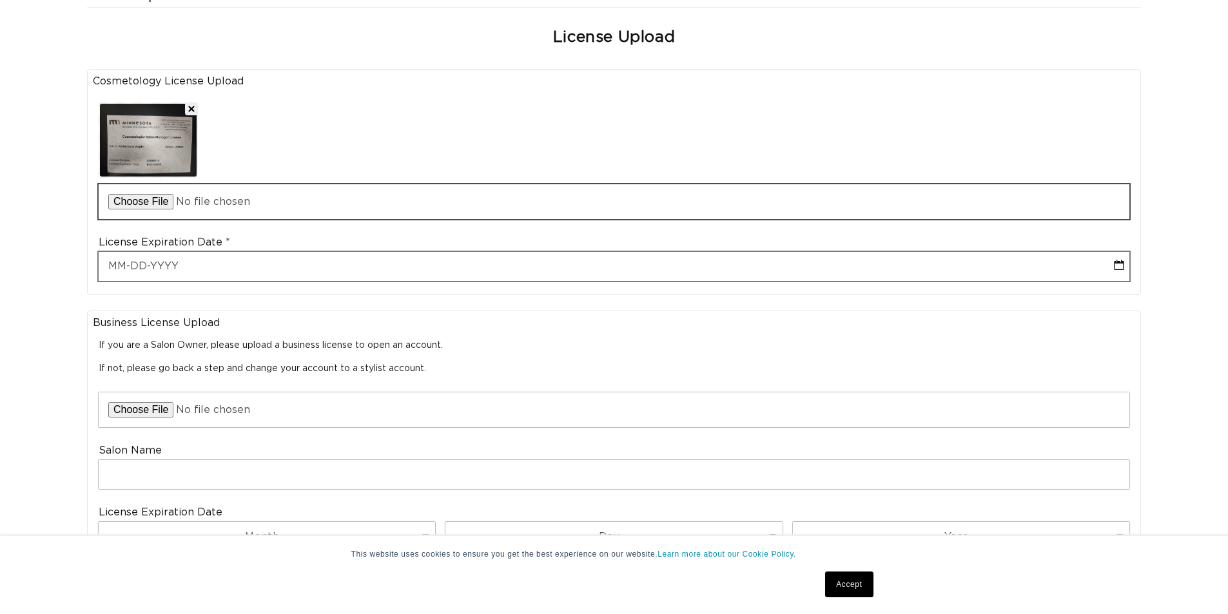
scroll to position [0, 2273]
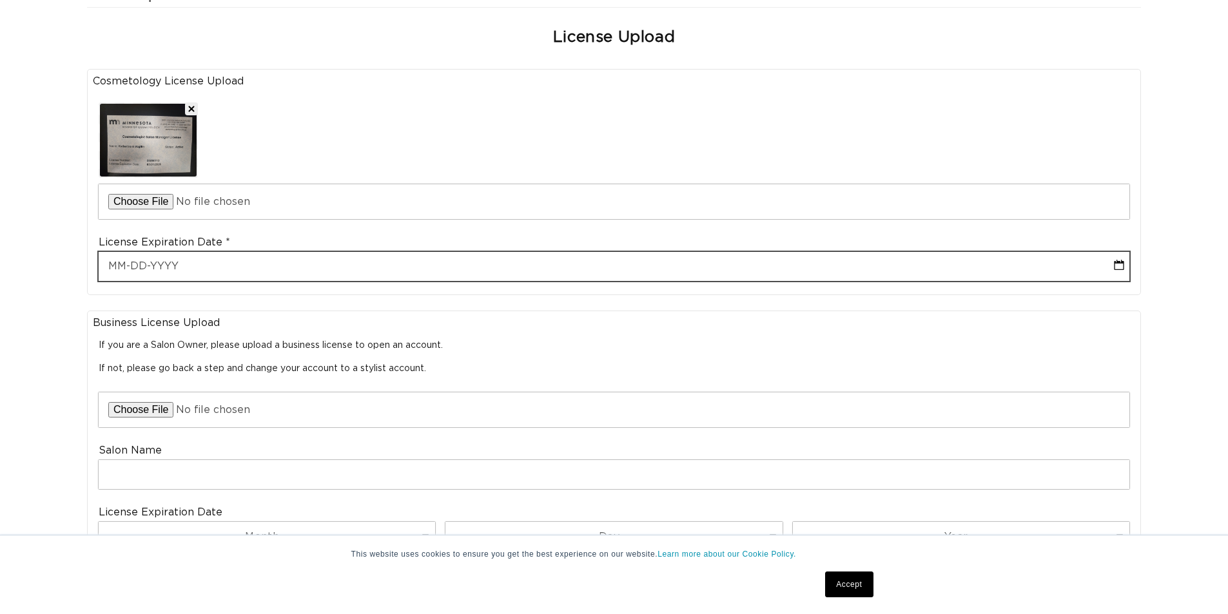
click at [188, 270] on input "text" at bounding box center [614, 266] width 1031 height 29
select select "8"
click at [128, 276] on input "text" at bounding box center [614, 266] width 1031 height 29
select select "8"
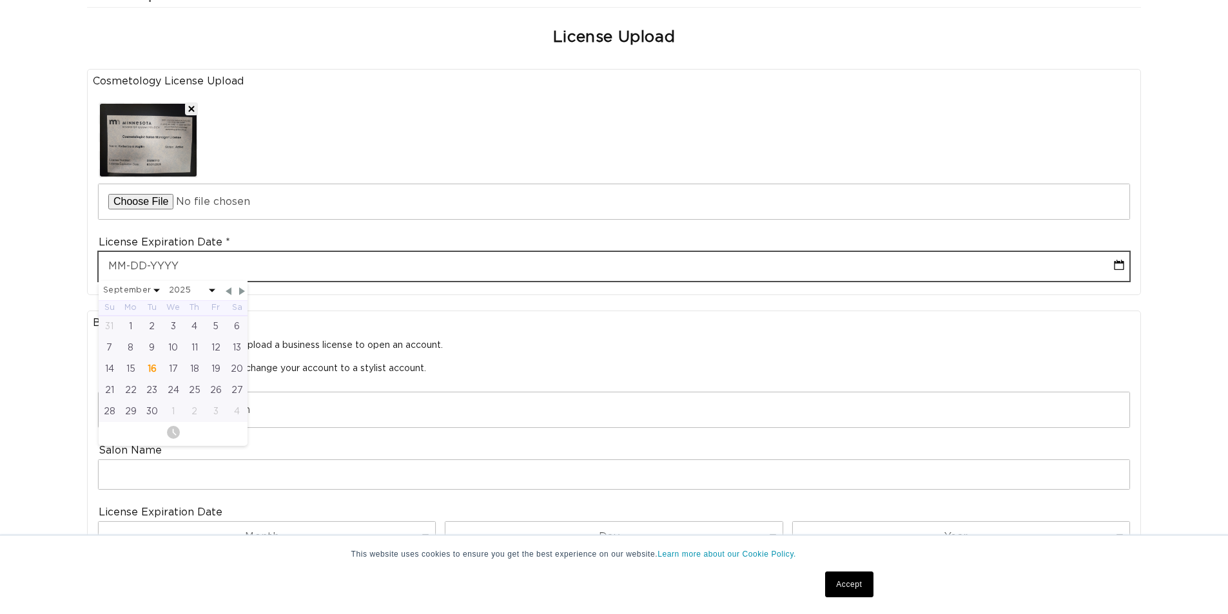
type input "0"
select select "8"
type input "05"
select select "8"
type input "05-31"
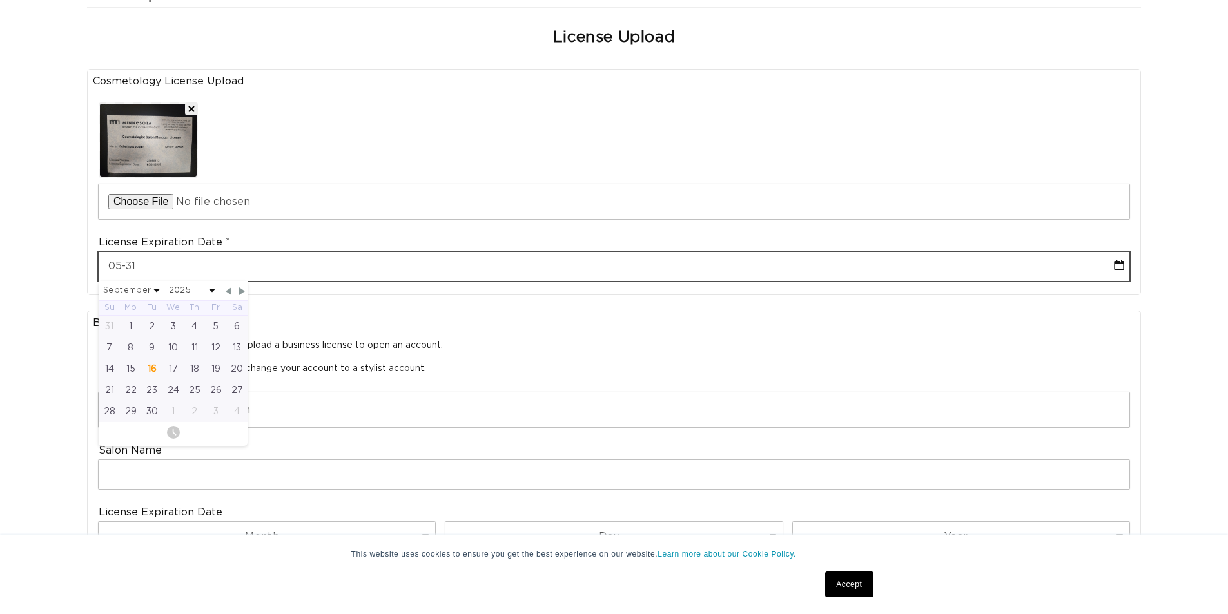
select select "8"
type input "05-31-20"
select select "8"
type input "05-31-202"
select select "4"
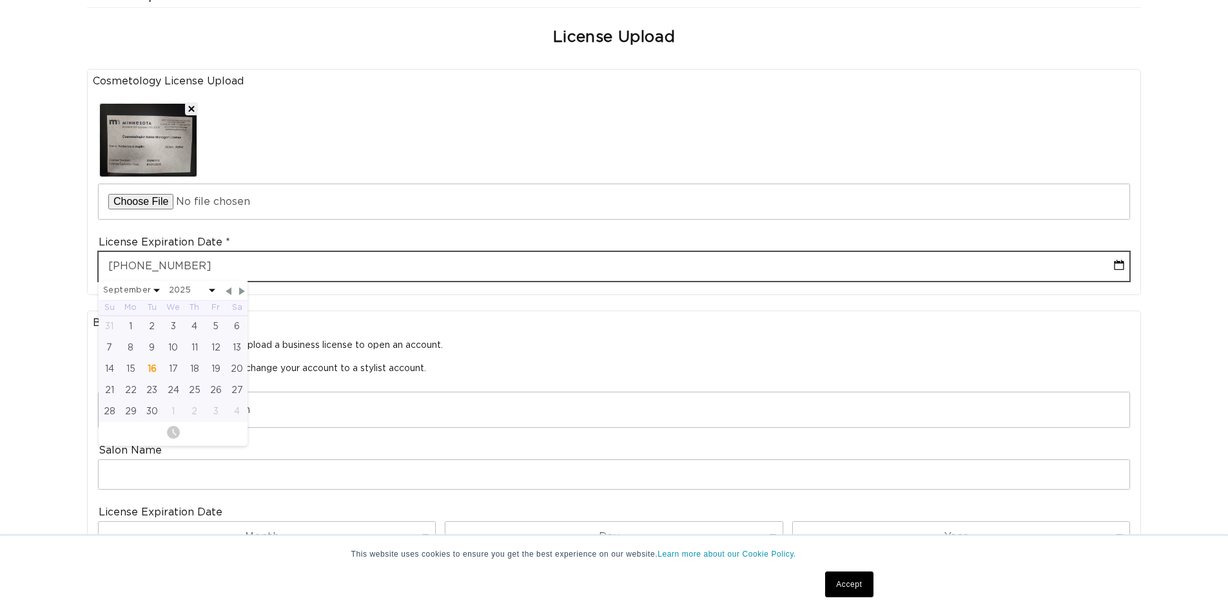
select select "2028"
type input "05-31-2028"
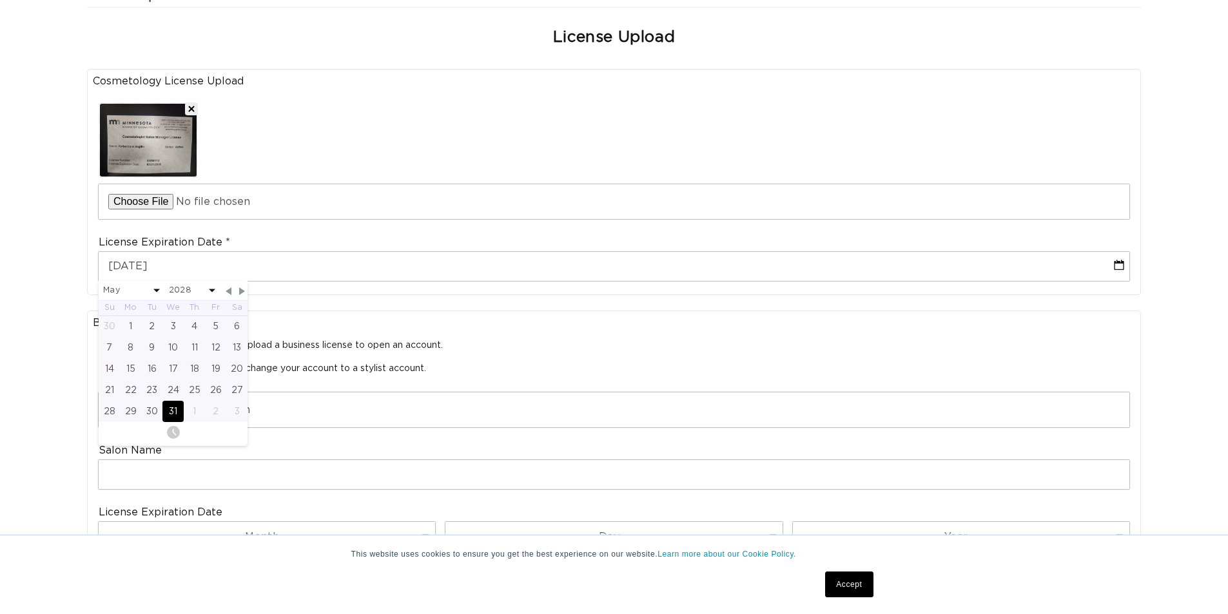
drag, startPoint x: 0, startPoint y: 353, endPoint x: 30, endPoint y: 348, distance: 30.2
click at [1, 353] on div "Join the AQUA family and unlock professional access and pricing Fine Print: We …" at bounding box center [614, 302] width 1228 height 1074
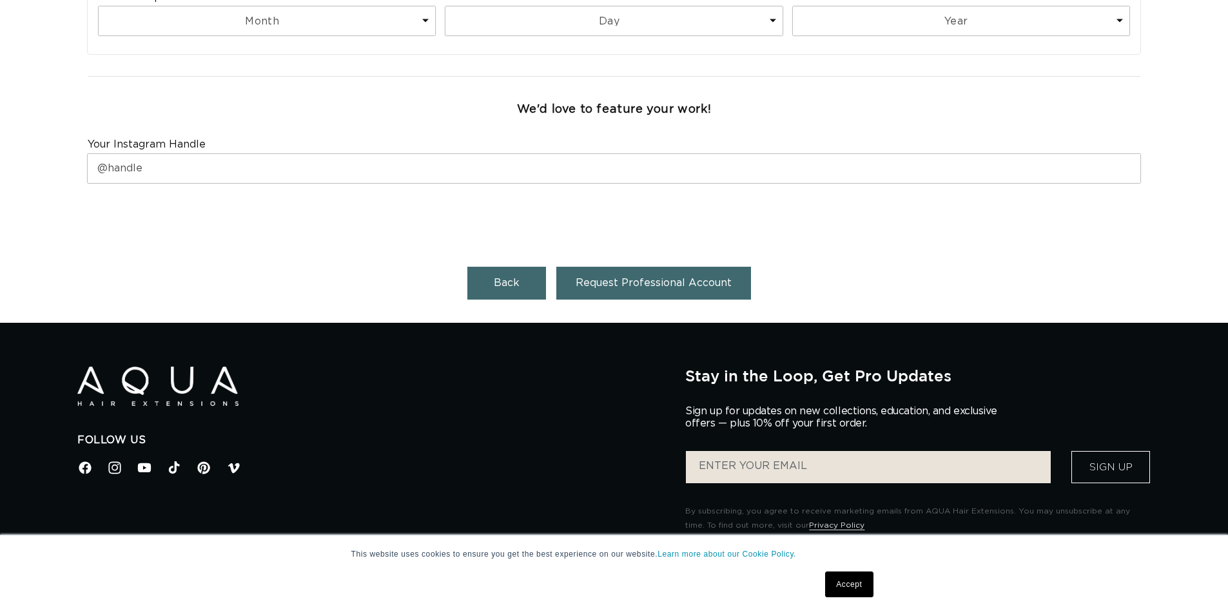
click at [652, 280] on span "Request Professional Account" at bounding box center [654, 283] width 156 height 10
